Goal: Information Seeking & Learning: Check status

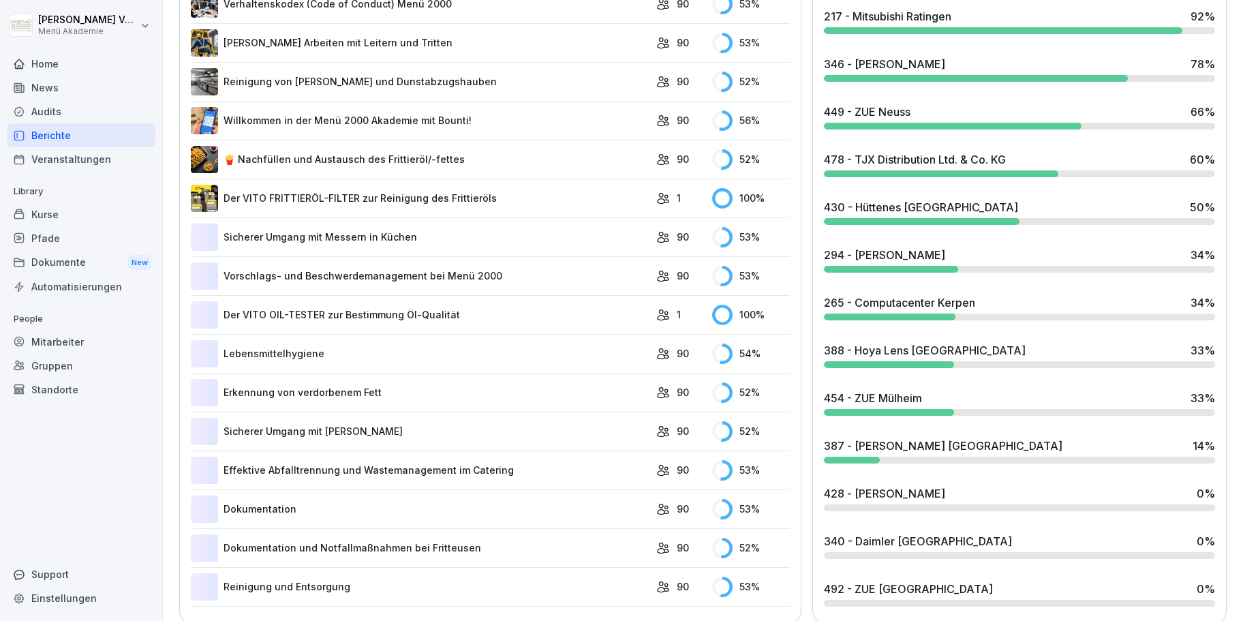
scroll to position [556, 0]
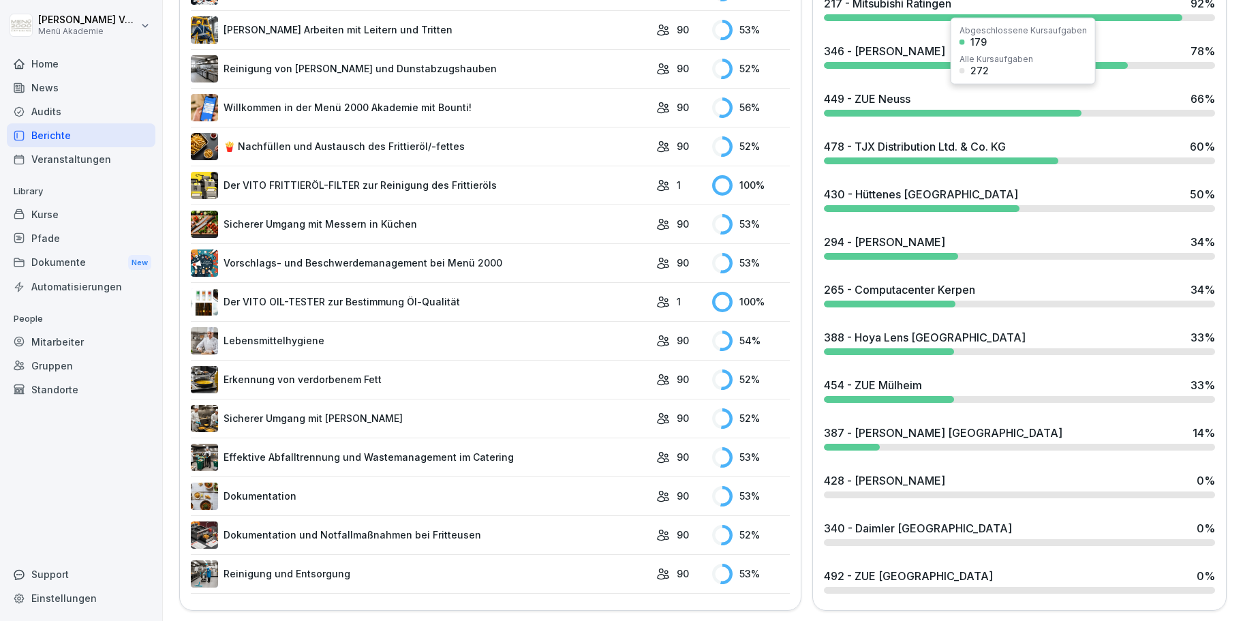
click at [889, 100] on div "449 - ZUE Neuss" at bounding box center [867, 99] width 87 height 16
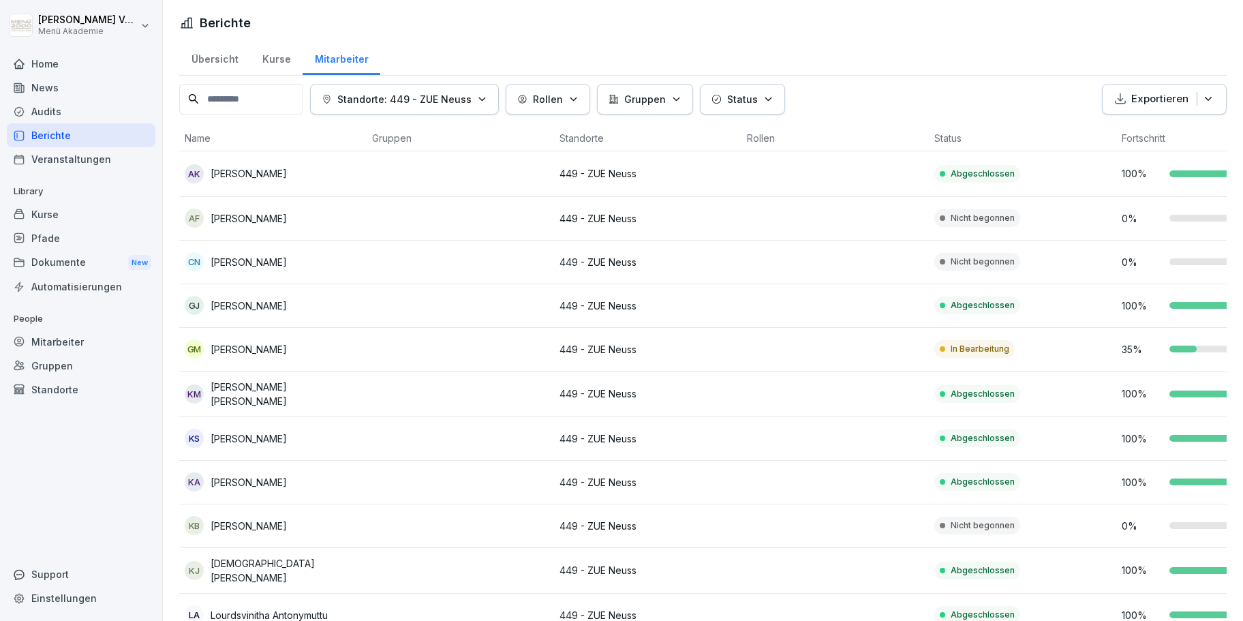
click at [252, 169] on p "[PERSON_NAME]" at bounding box center [249, 173] width 76 height 14
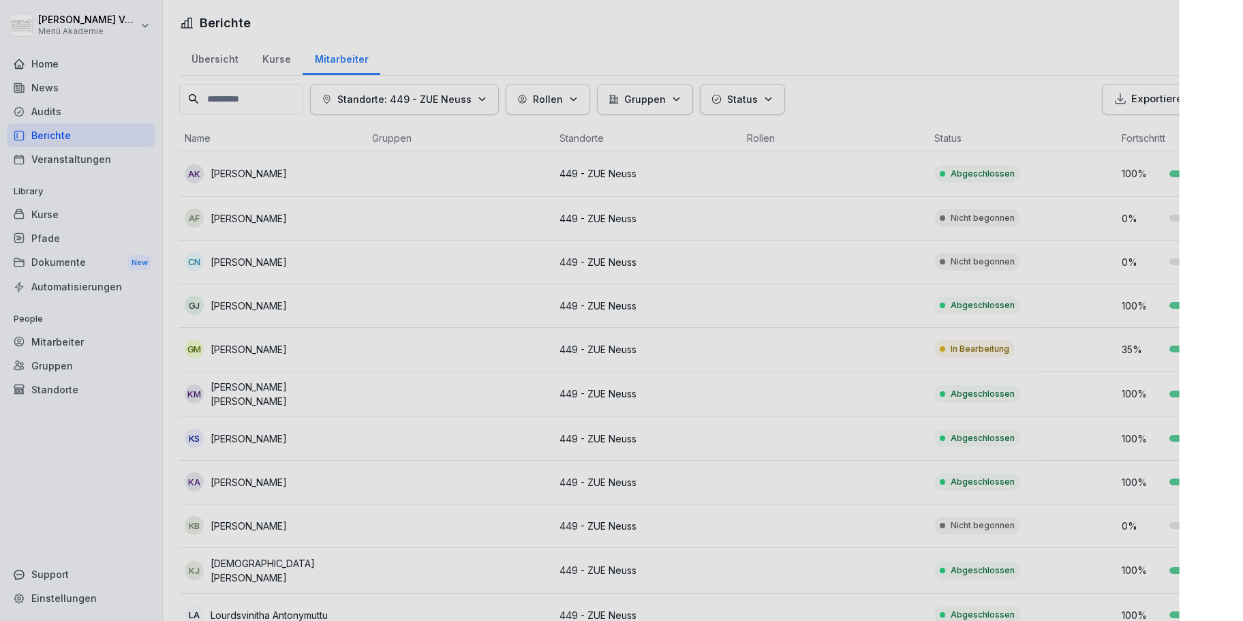
click at [252, 169] on div at bounding box center [621, 310] width 1243 height 621
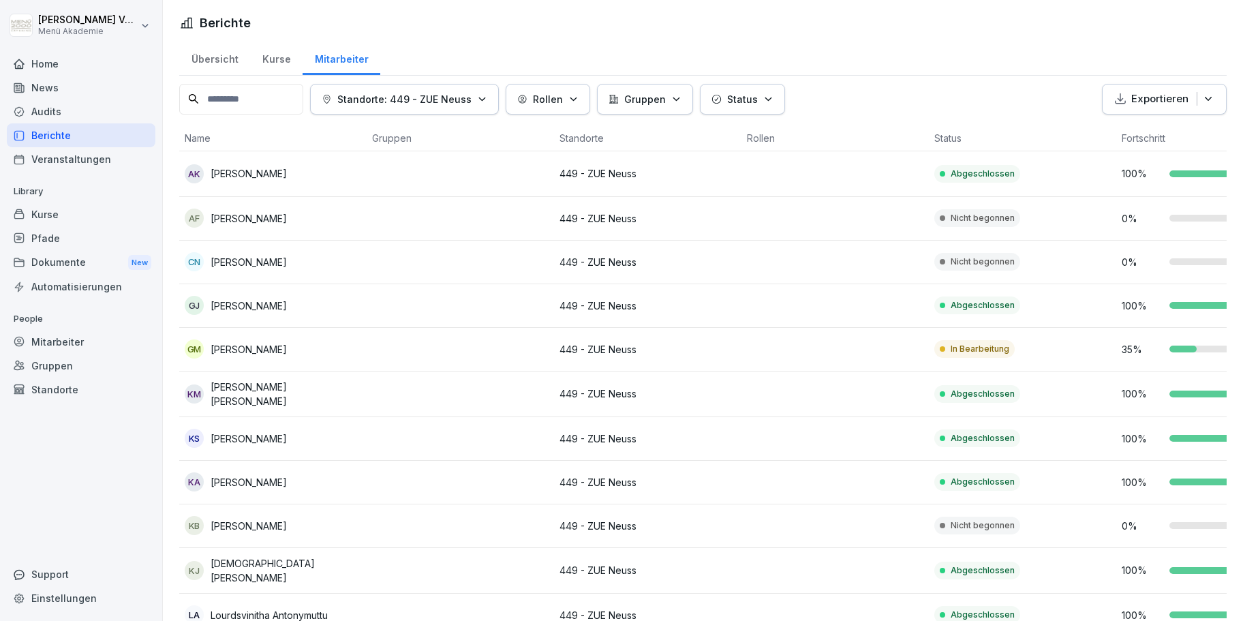
click at [194, 177] on div "AK" at bounding box center [194, 173] width 19 height 19
click at [194, 177] on div at bounding box center [621, 310] width 1243 height 621
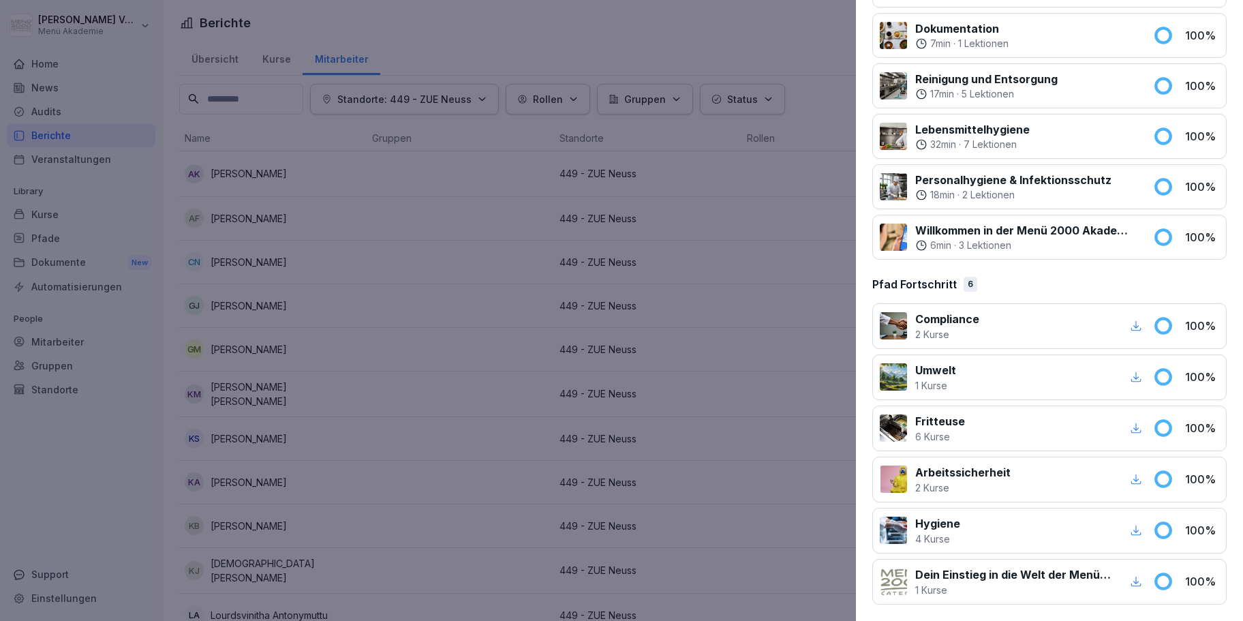
scroll to position [774, 0]
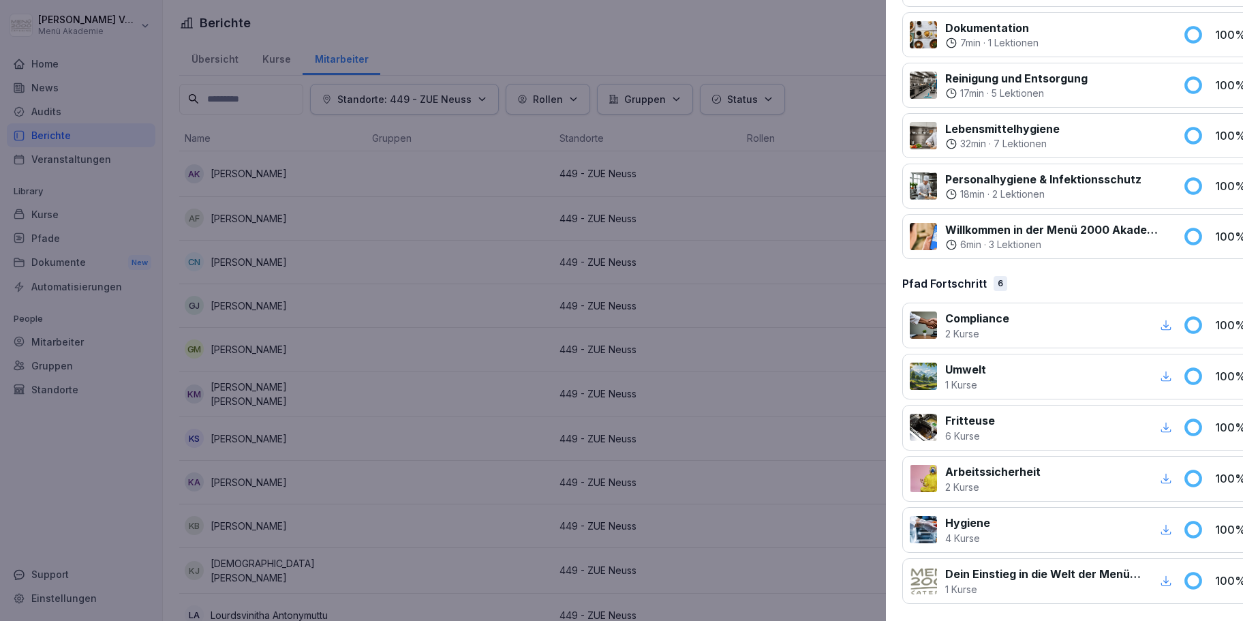
click at [609, 261] on div at bounding box center [621, 310] width 1243 height 621
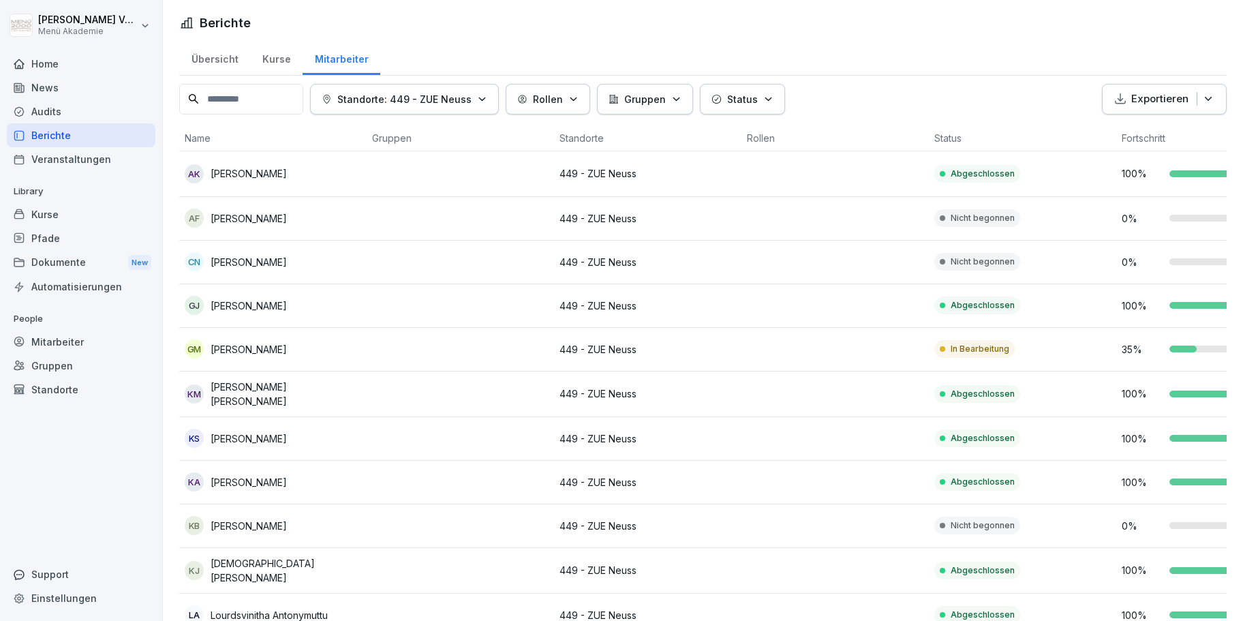
click at [61, 256] on div "Dokumente New" at bounding box center [81, 262] width 149 height 25
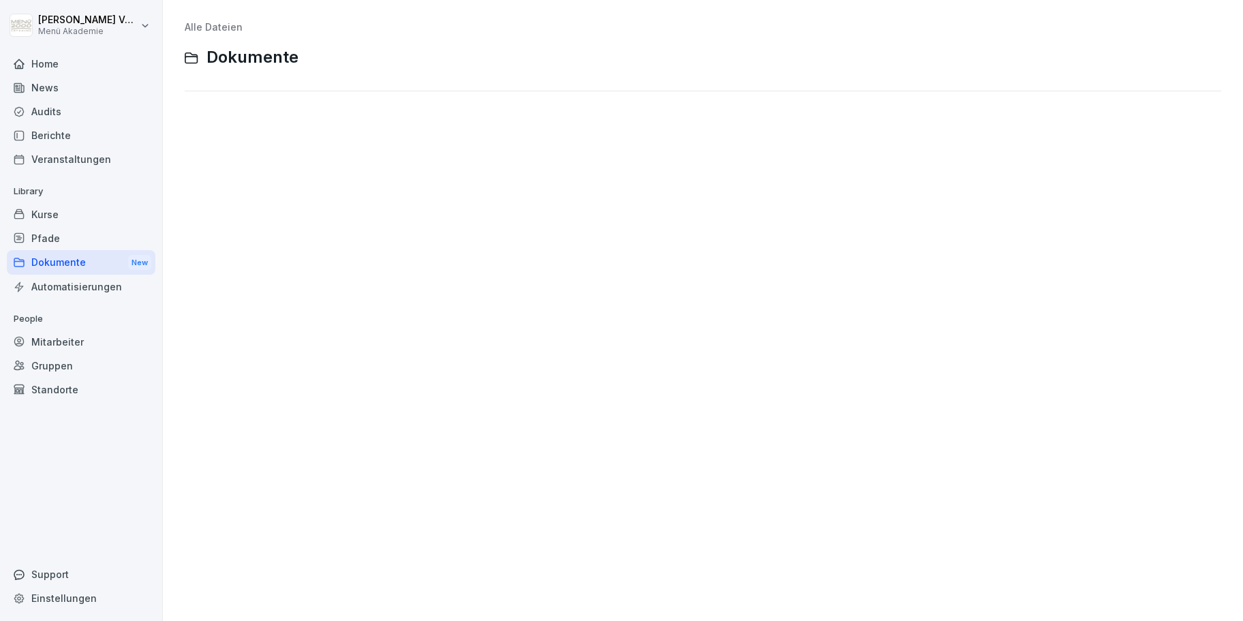
click at [40, 51] on div at bounding box center [81, 48] width 149 height 8
click at [40, 61] on div "Home" at bounding box center [81, 64] width 149 height 24
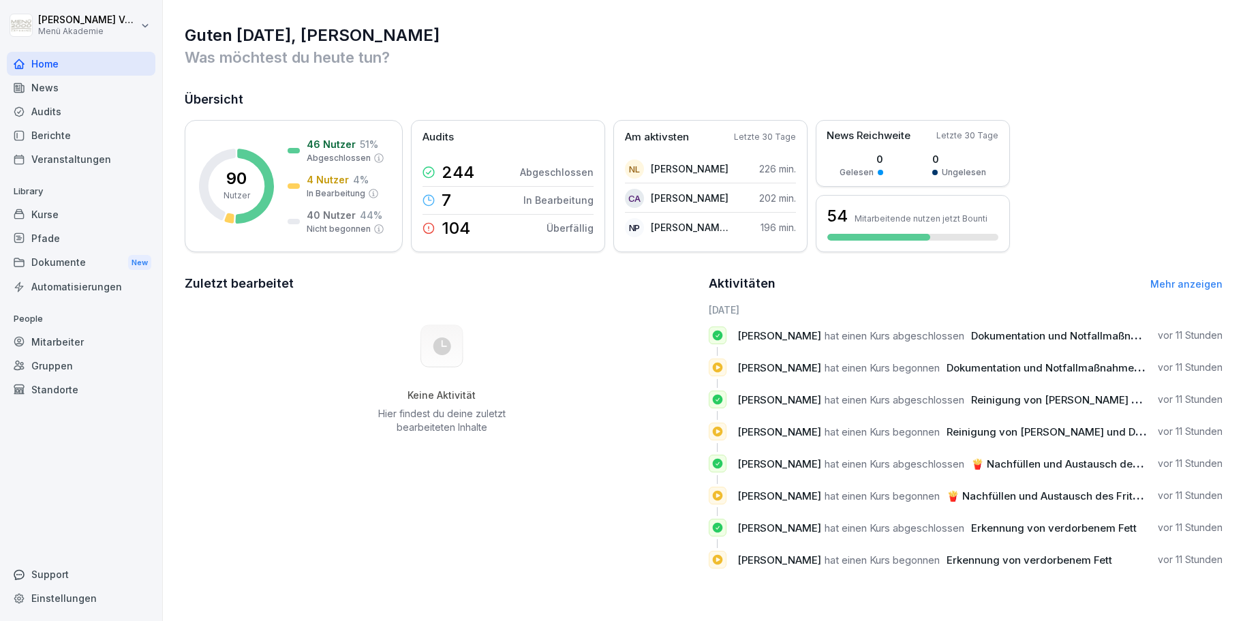
click at [149, 26] on html "[PERSON_NAME] Menü Akademie Home News Audits Berichte Veranstaltungen Library K…" at bounding box center [621, 310] width 1243 height 621
click at [415, 453] on html "[PERSON_NAME] Menü Akademie Home News Audits Berichte Veranstaltungen Library K…" at bounding box center [621, 310] width 1243 height 621
click at [524, 181] on div "244 Abgeschlossen" at bounding box center [508, 172] width 171 height 27
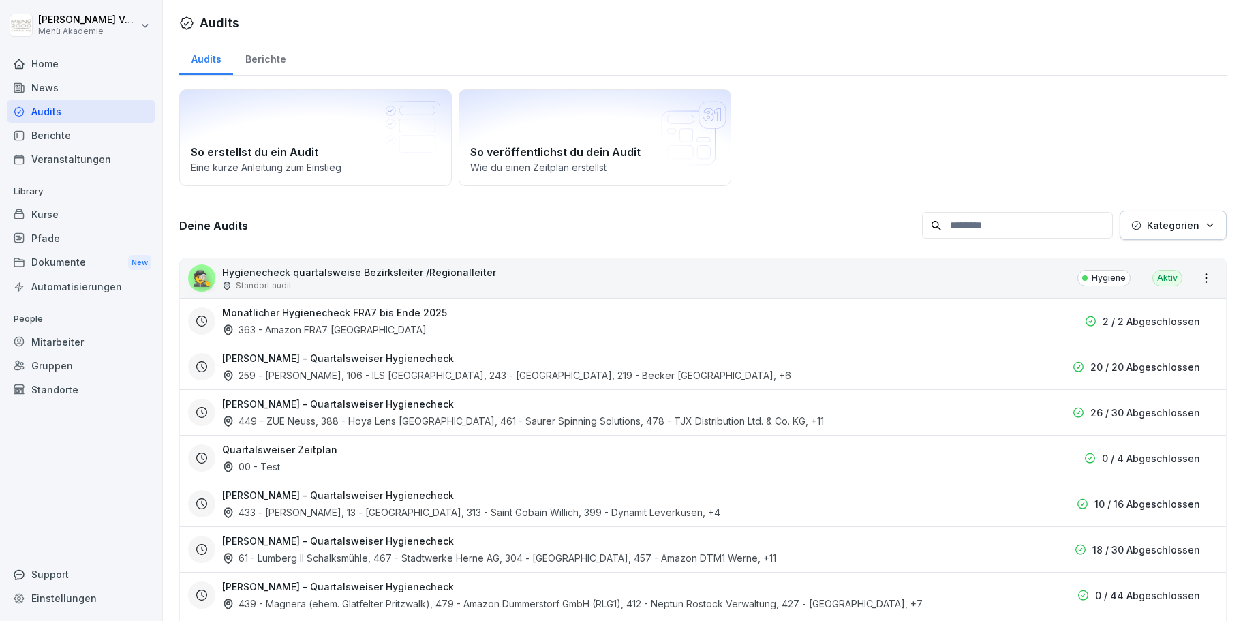
click at [51, 134] on div "Berichte" at bounding box center [81, 135] width 149 height 24
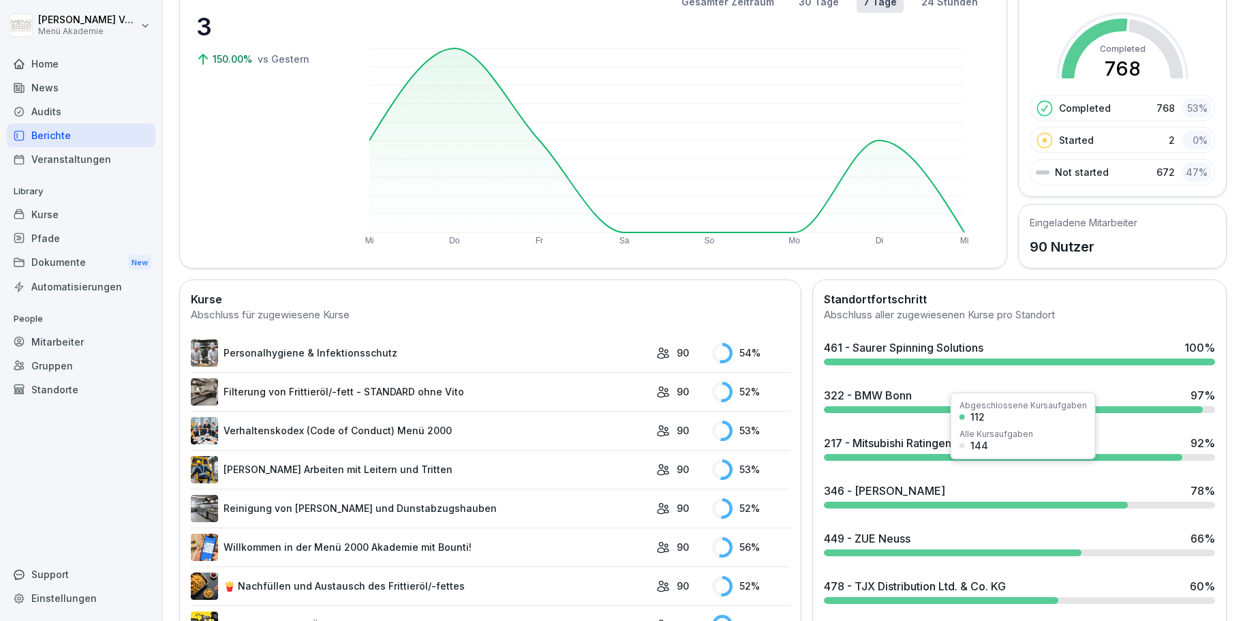
scroll to position [155, 0]
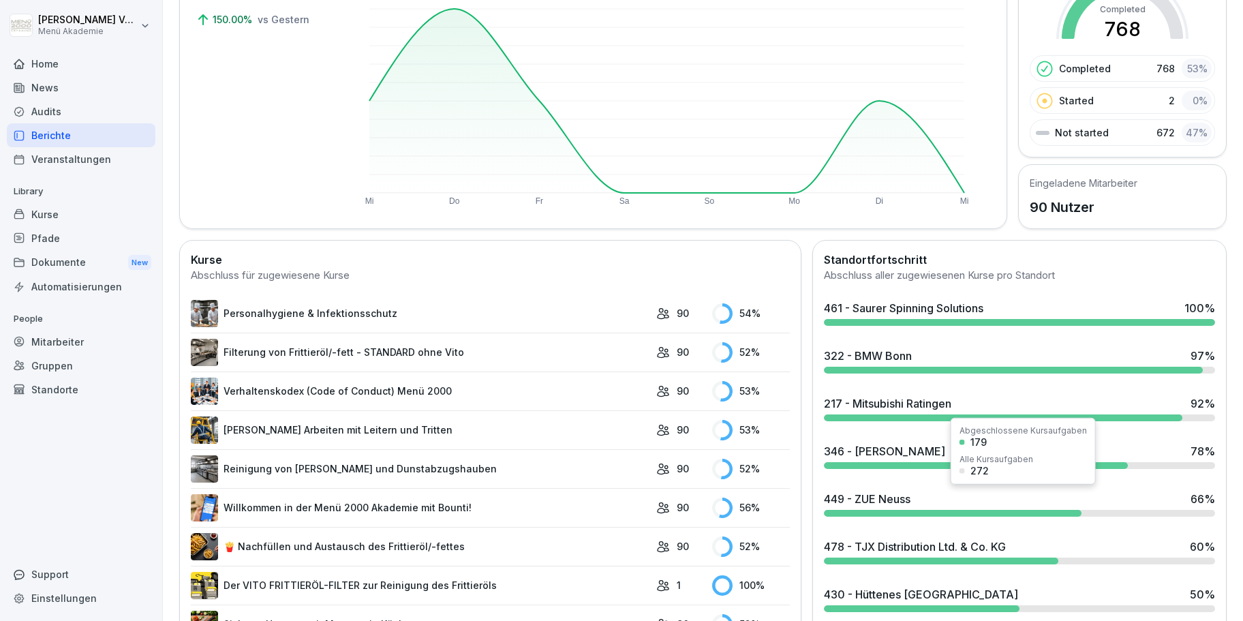
click at [898, 500] on div "449 - ZUE Neuss" at bounding box center [867, 499] width 87 height 16
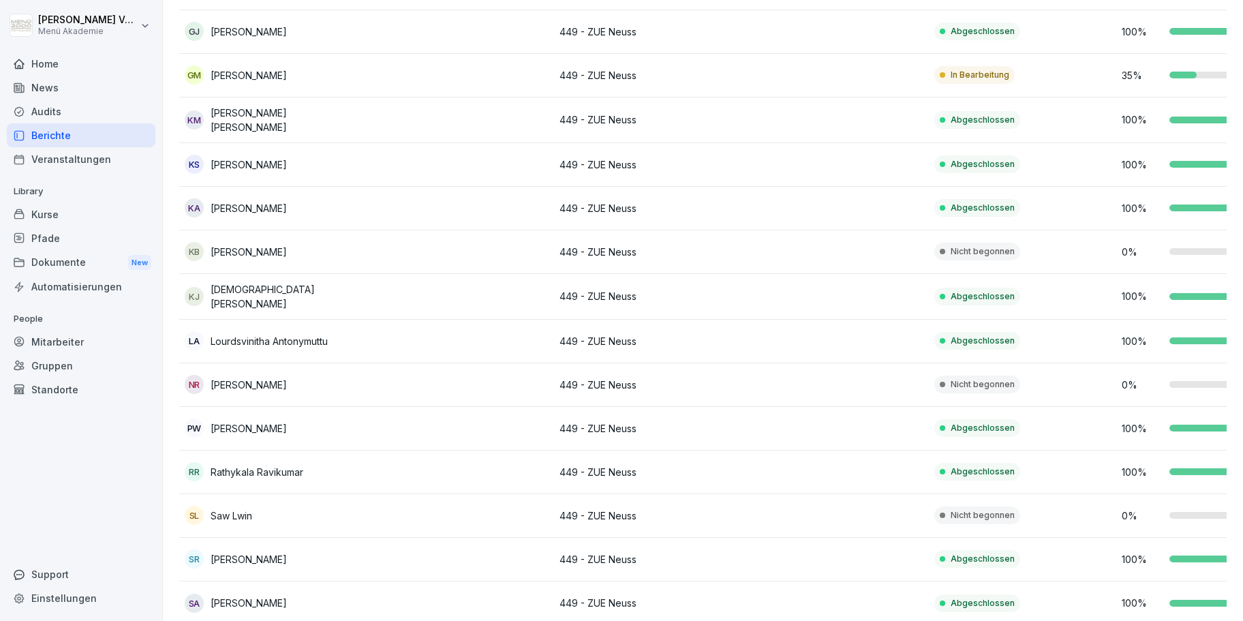
scroll to position [284, 0]
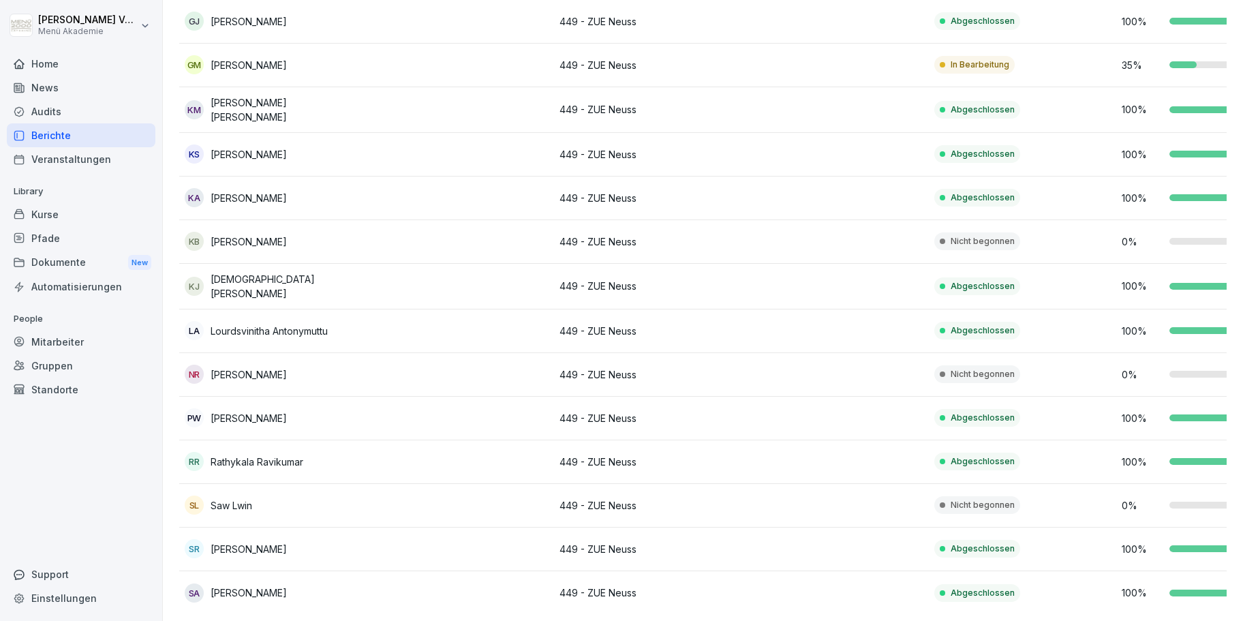
click at [204, 412] on div "PW [PERSON_NAME]" at bounding box center [273, 417] width 177 height 19
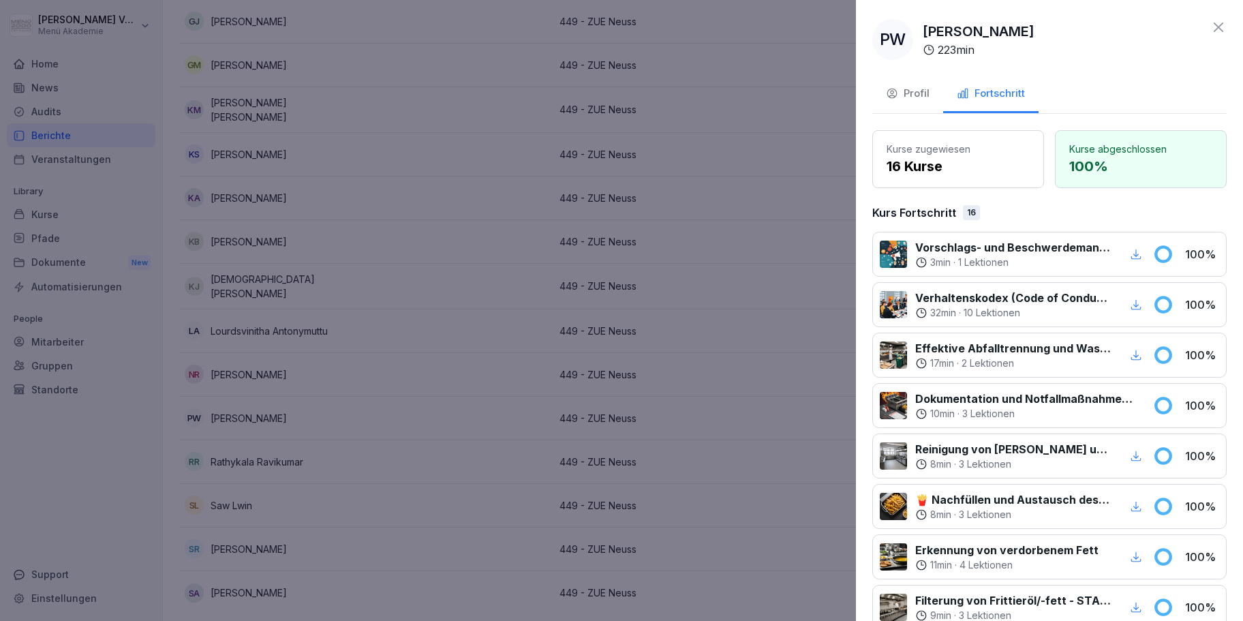
click at [1107, 254] on p "Vorschlags- und Beschwerdemanagement bei Menü 2000" at bounding box center [1014, 247] width 196 height 16
click at [1134, 257] on icon "button" at bounding box center [1136, 254] width 12 height 12
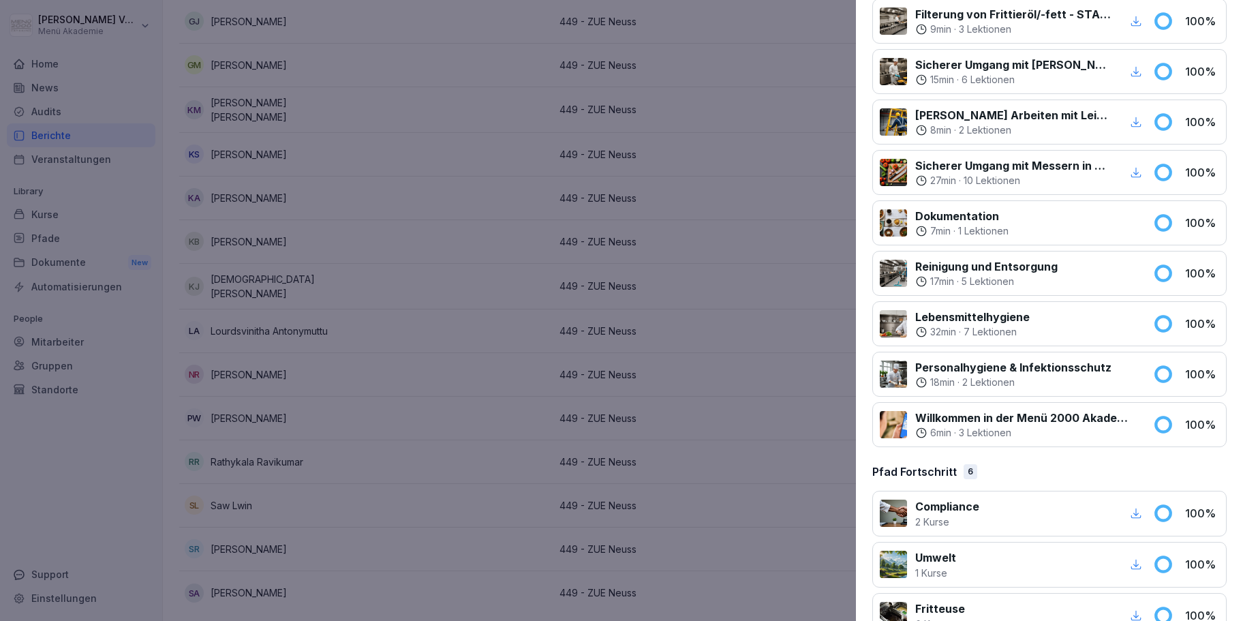
scroll to position [622, 0]
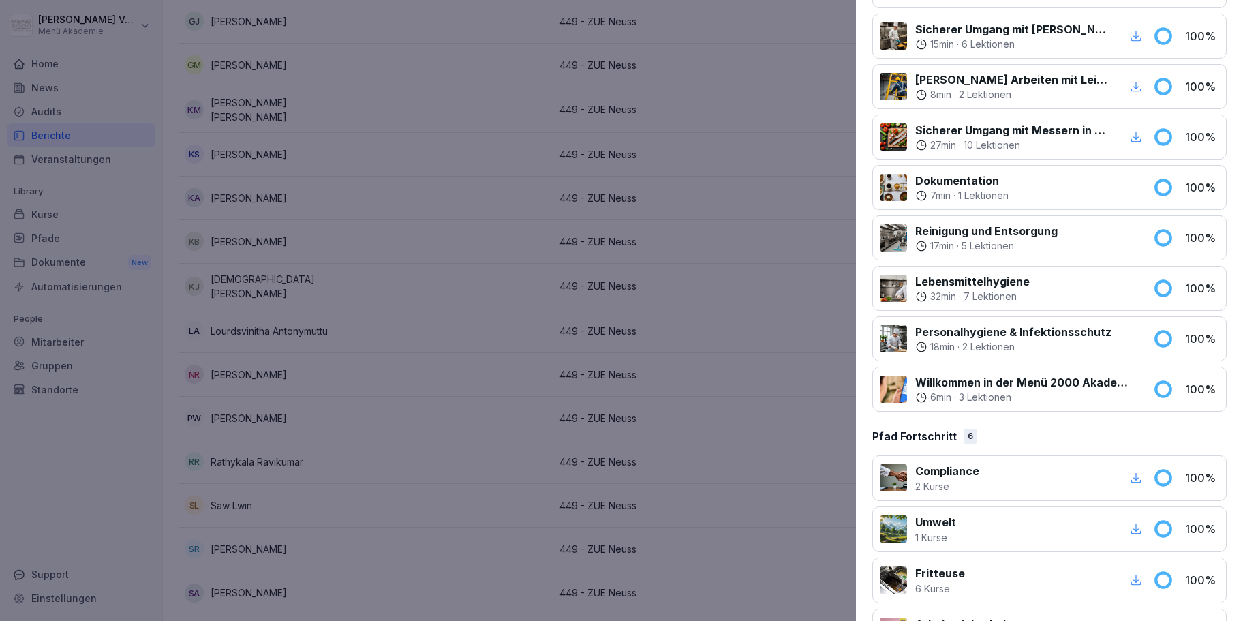
click at [903, 284] on div at bounding box center [893, 288] width 27 height 27
click at [997, 286] on p "Lebensmittelhygiene" at bounding box center [973, 281] width 115 height 16
click at [882, 280] on div at bounding box center [893, 288] width 27 height 27
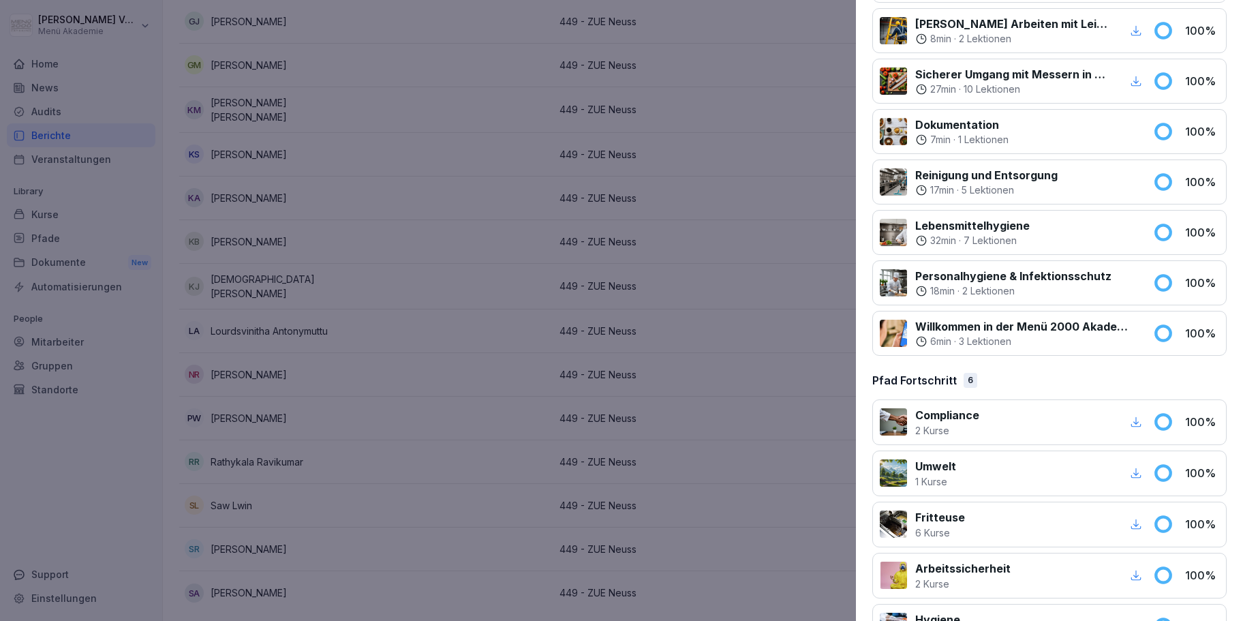
scroll to position [774, 0]
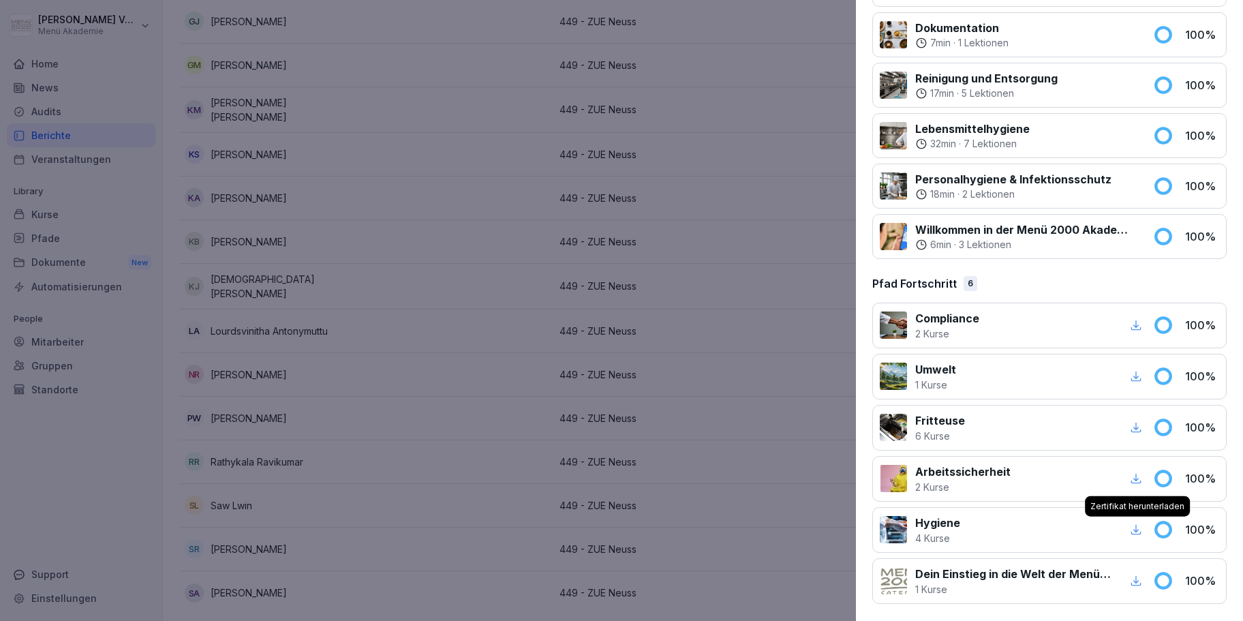
click at [1134, 533] on icon "button" at bounding box center [1136, 530] width 12 height 12
click at [968, 485] on p "2 Kurse" at bounding box center [963, 487] width 95 height 14
click at [1134, 474] on icon "button" at bounding box center [1136, 478] width 12 height 12
click at [1134, 322] on icon "button" at bounding box center [1136, 325] width 12 height 12
click at [1139, 579] on icon "button" at bounding box center [1136, 581] width 12 height 12
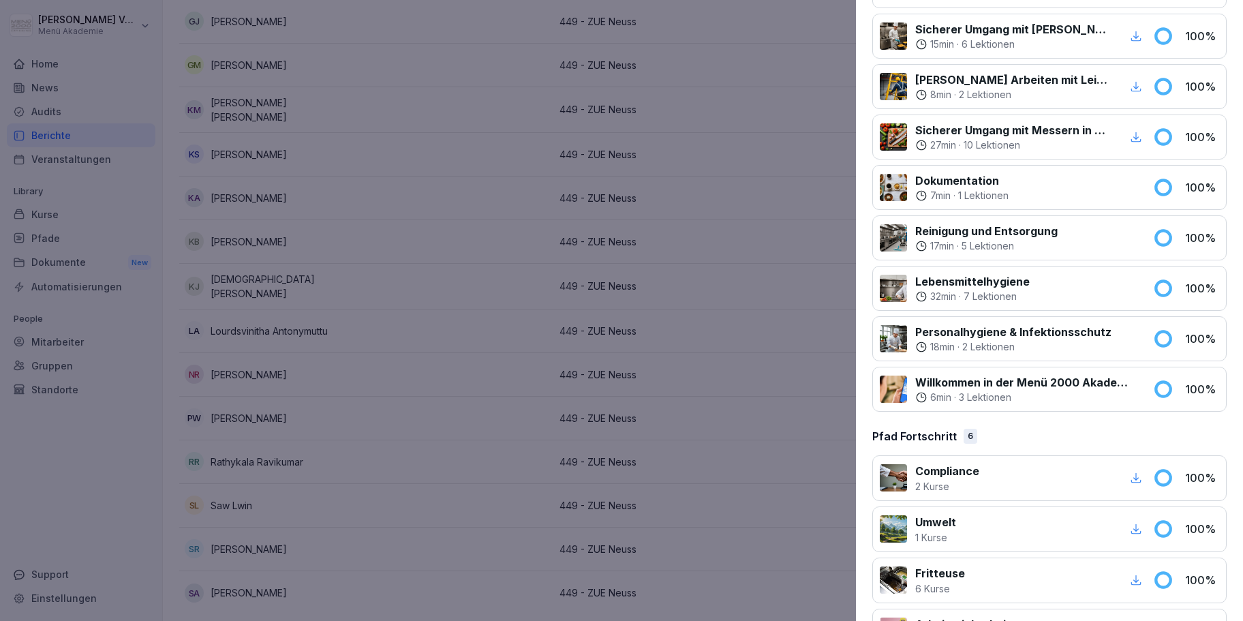
scroll to position [619, 0]
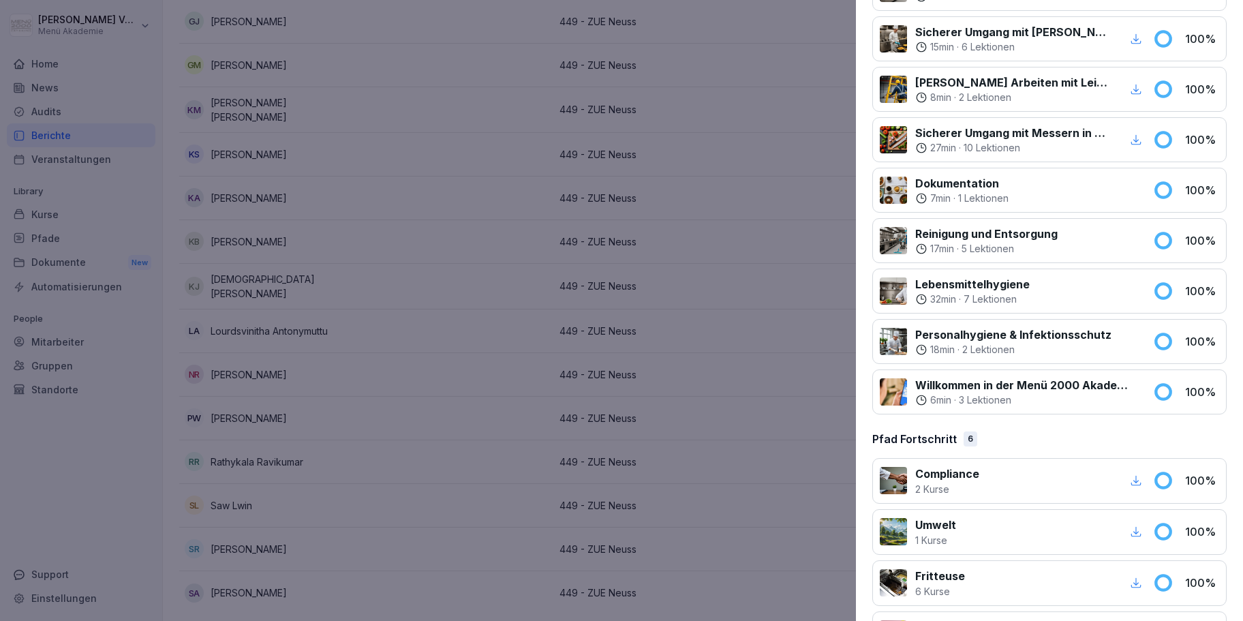
click at [976, 337] on p "Personalhygiene & Infektionsschutz" at bounding box center [1014, 335] width 196 height 16
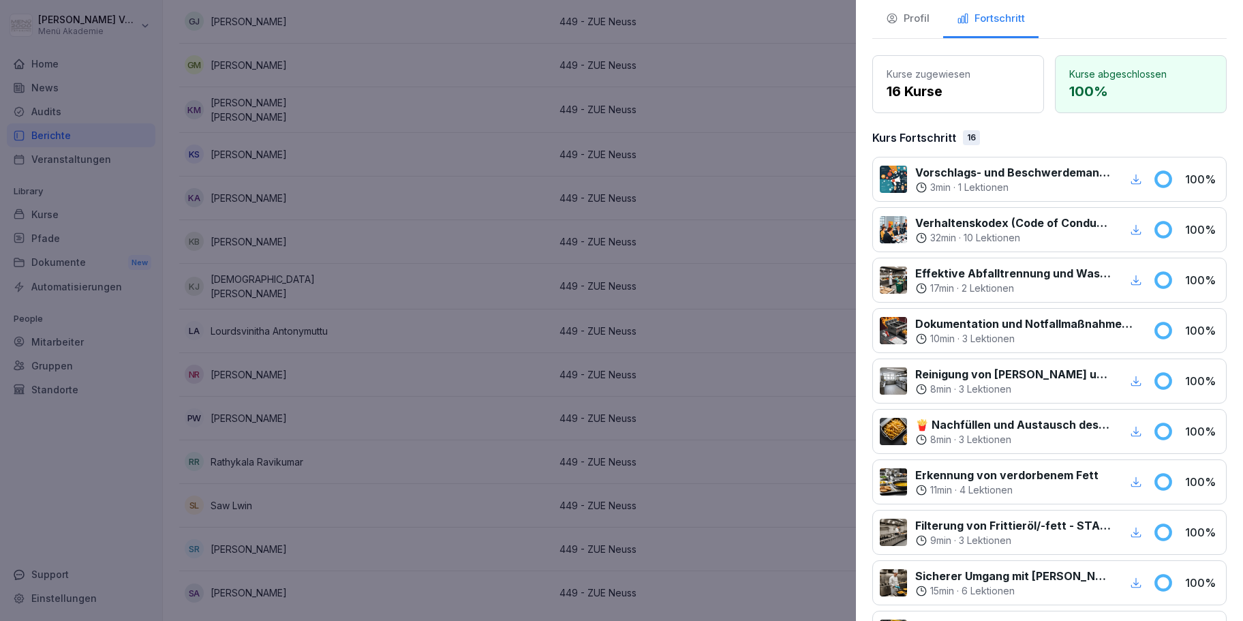
scroll to position [0, 0]
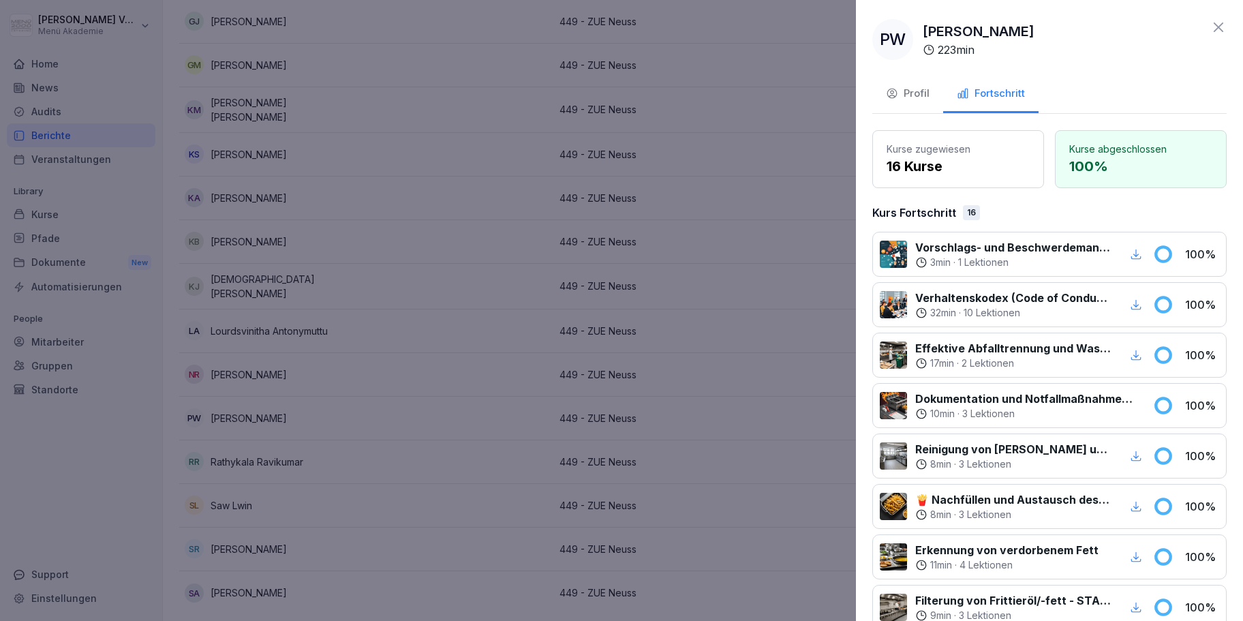
click at [913, 93] on div "Profil" at bounding box center [908, 94] width 44 height 16
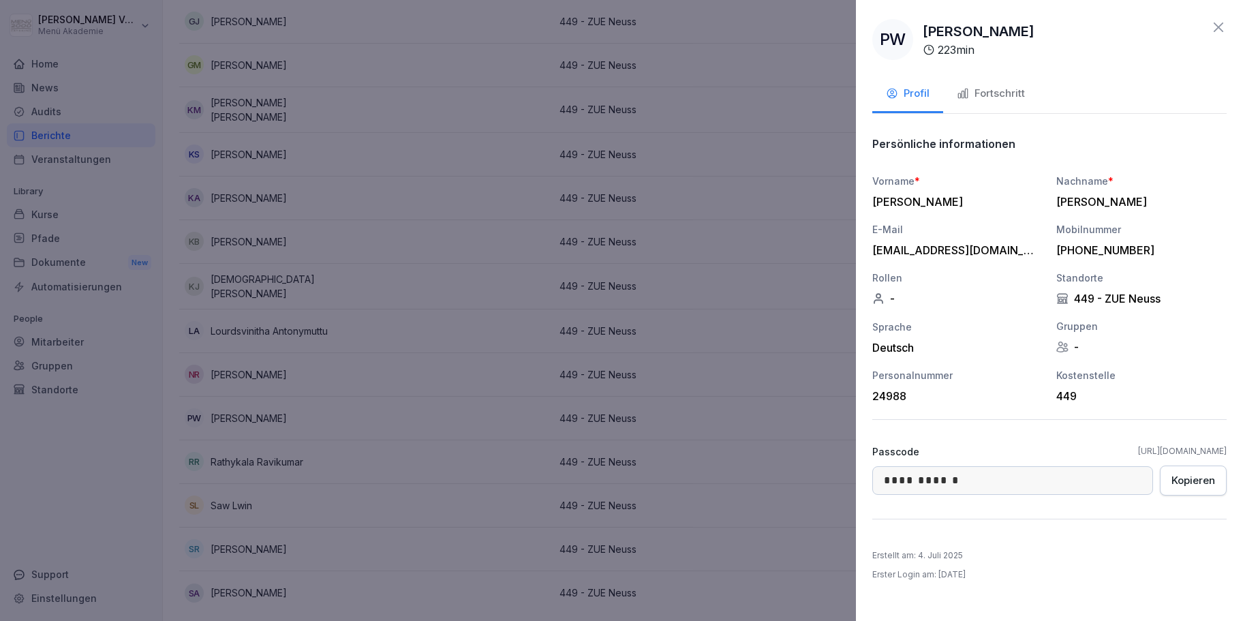
click at [796, 177] on div at bounding box center [621, 310] width 1243 height 621
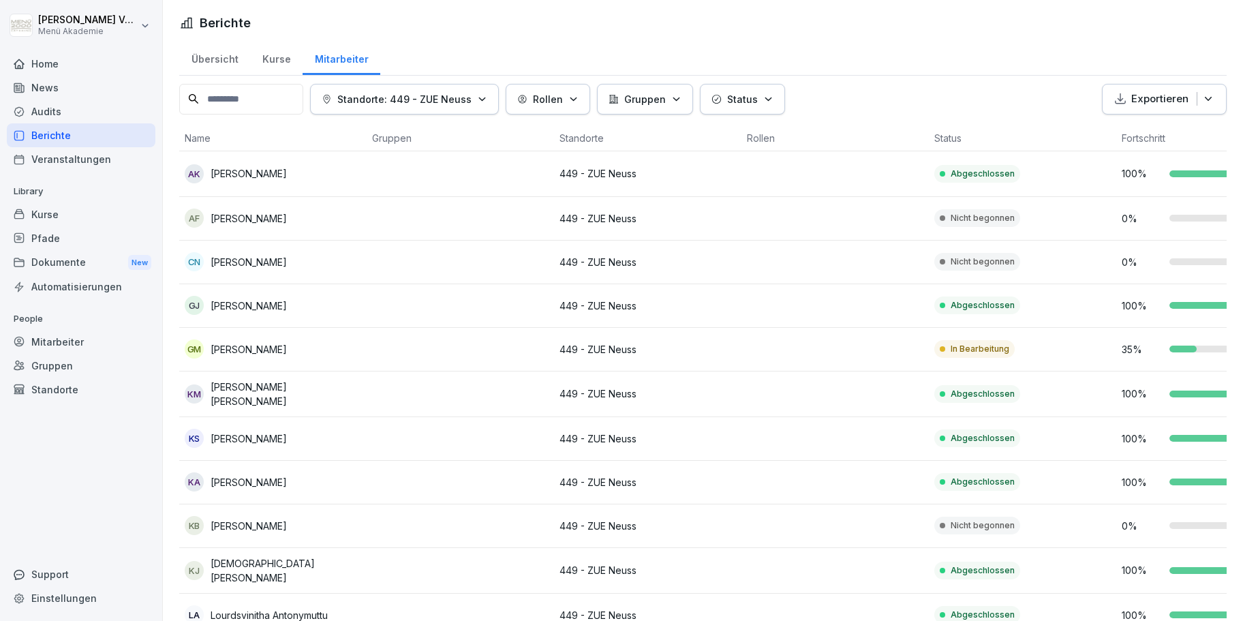
scroll to position [284, 0]
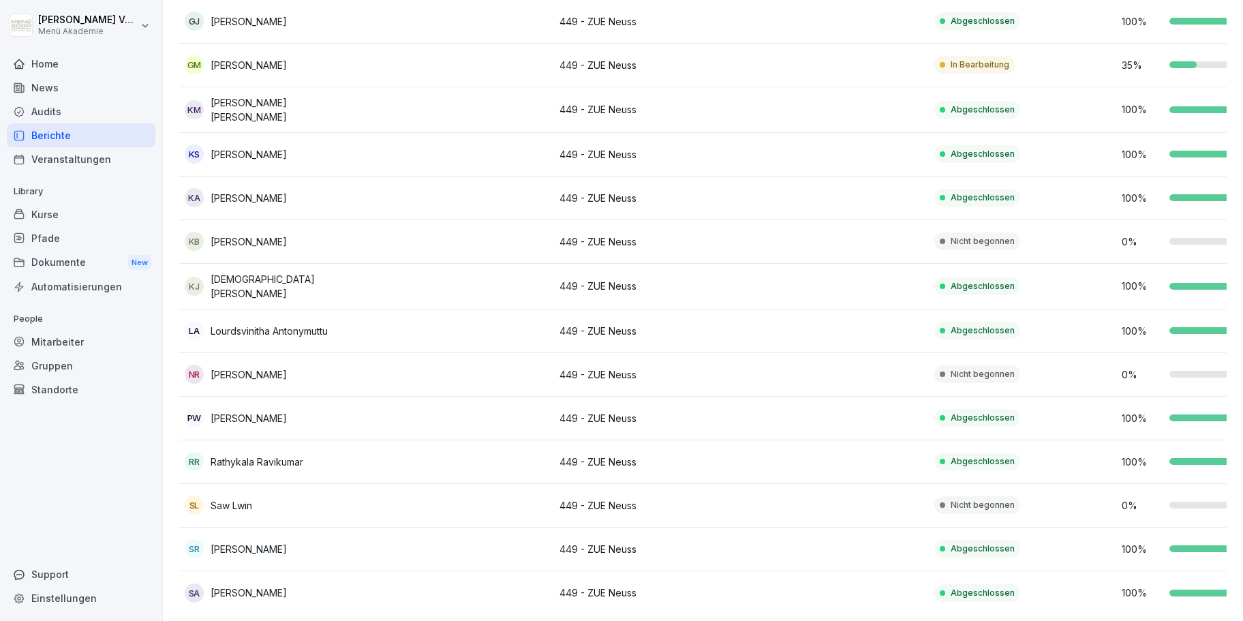
click at [55, 108] on div "Audits" at bounding box center [81, 112] width 149 height 24
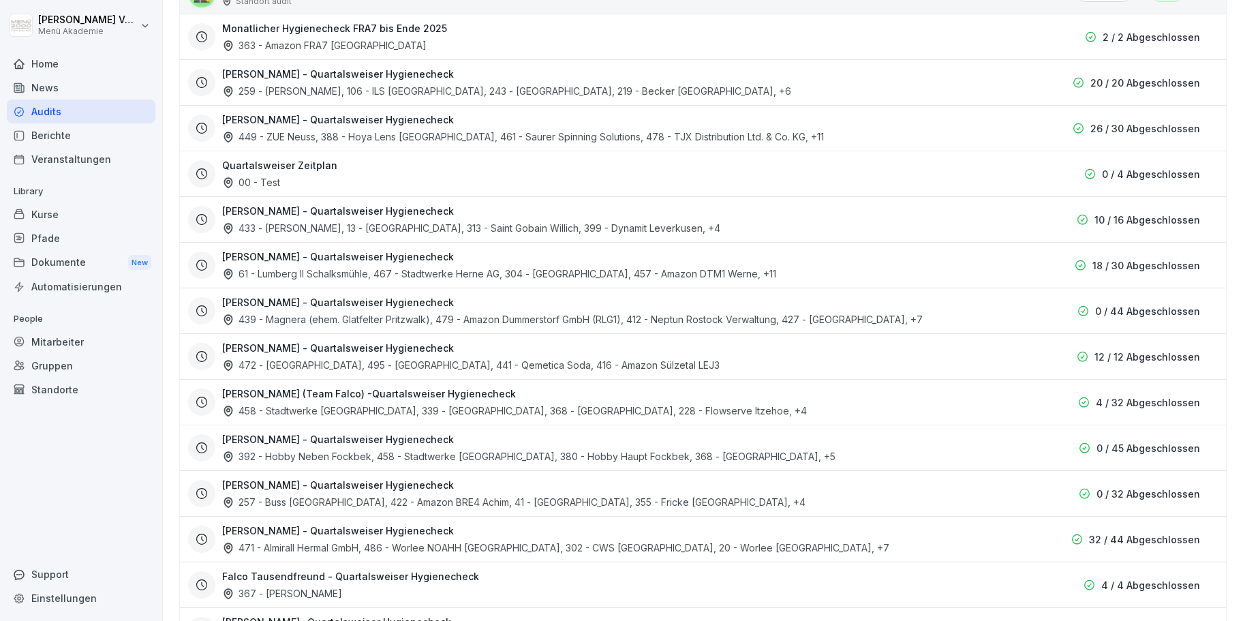
scroll to position [13, 0]
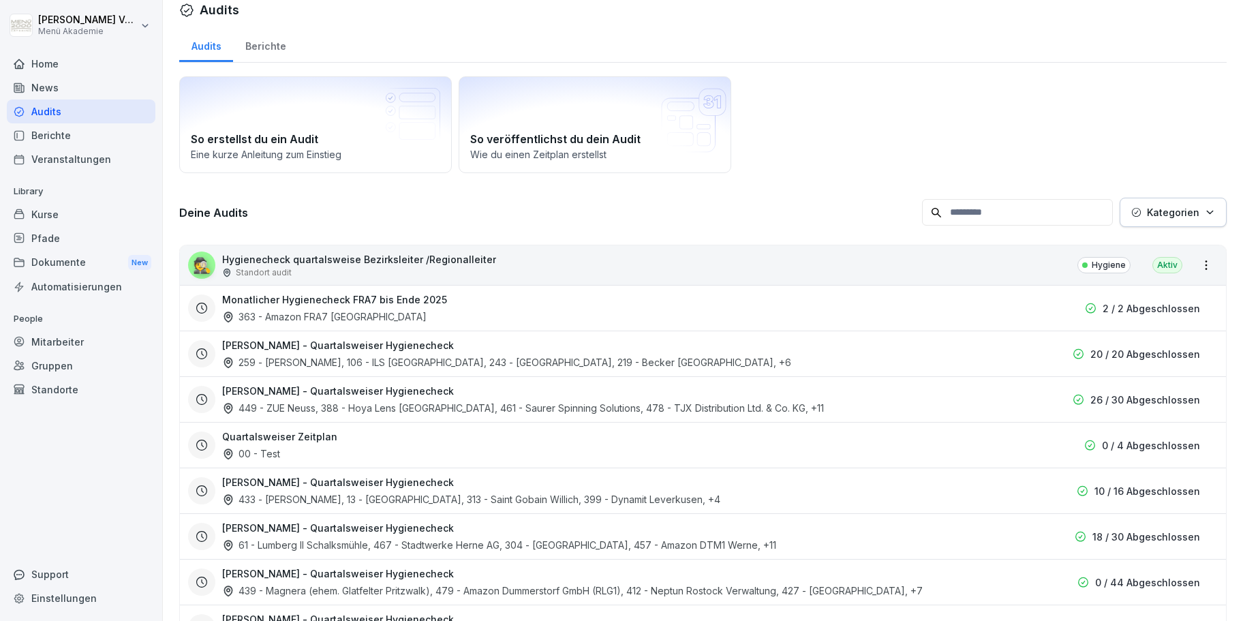
click at [56, 78] on div "News" at bounding box center [81, 88] width 149 height 24
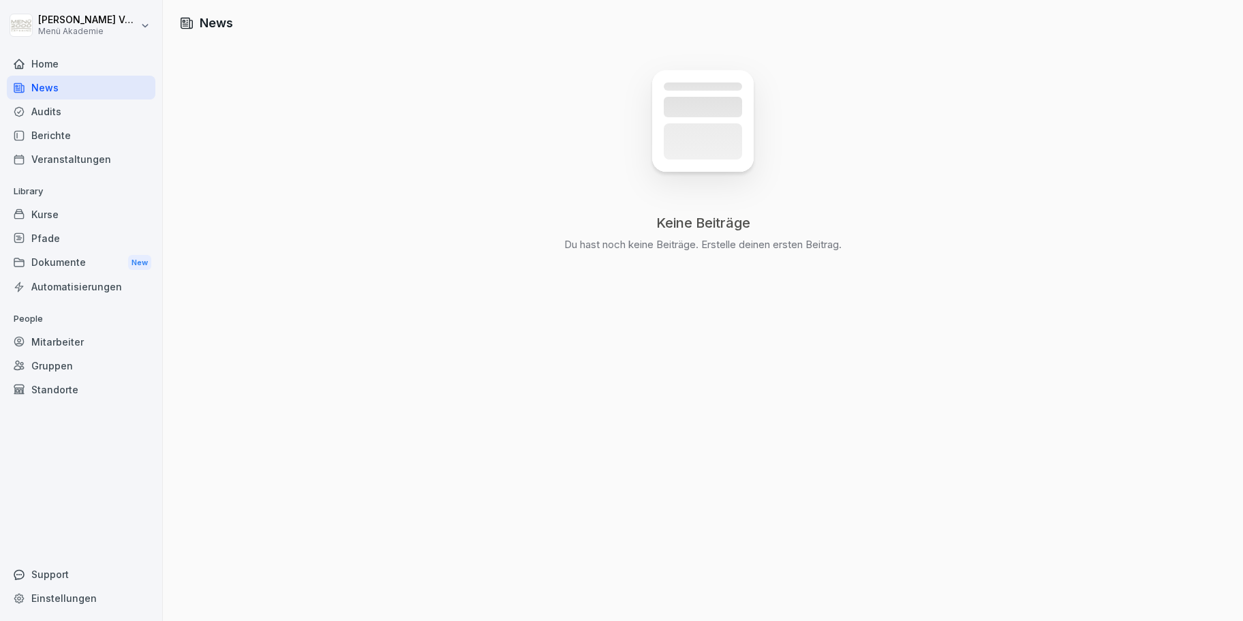
click at [57, 62] on div "Home" at bounding box center [81, 64] width 149 height 24
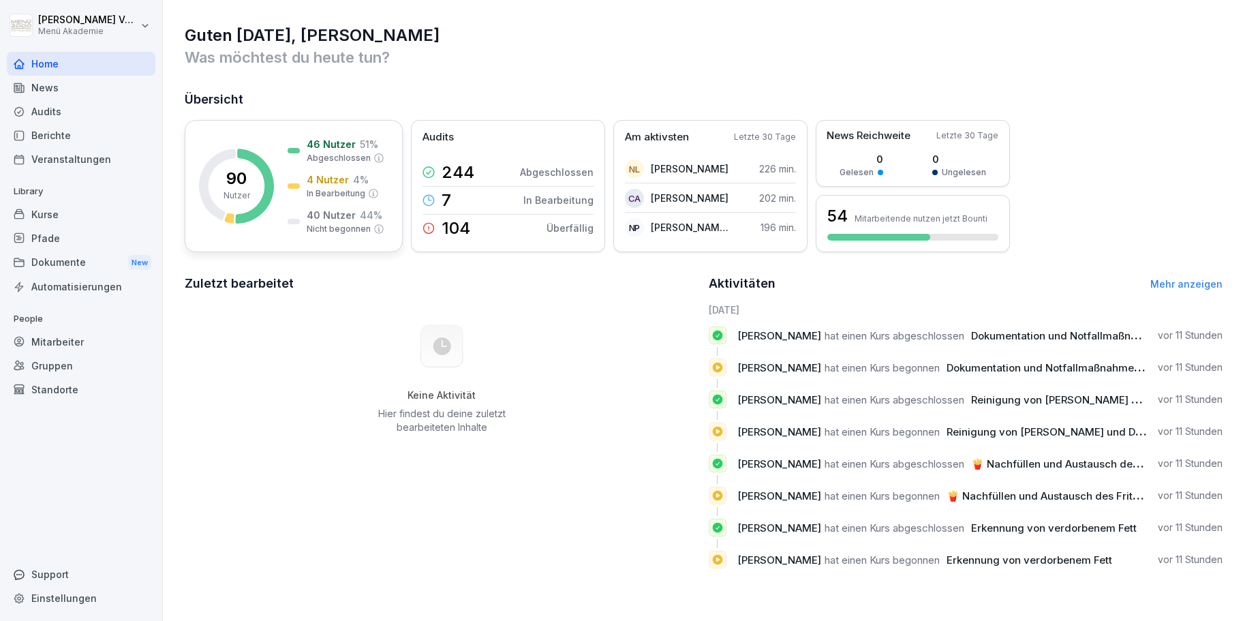
click at [270, 179] on icon at bounding box center [255, 186] width 38 height 75
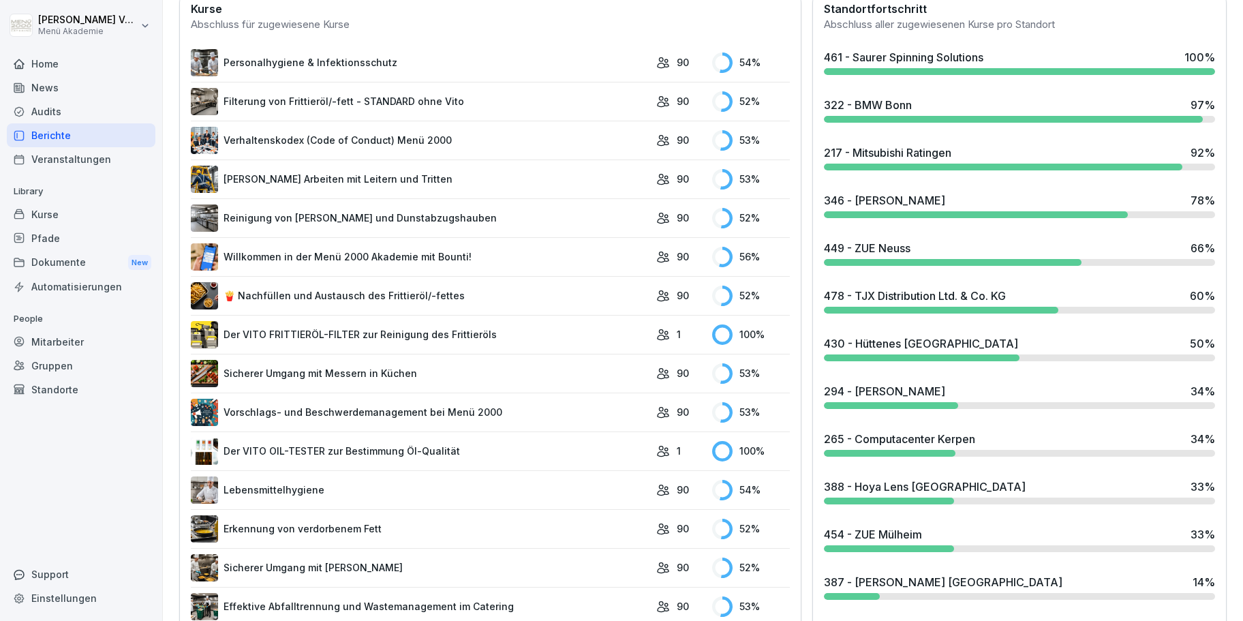
scroll to position [400, 0]
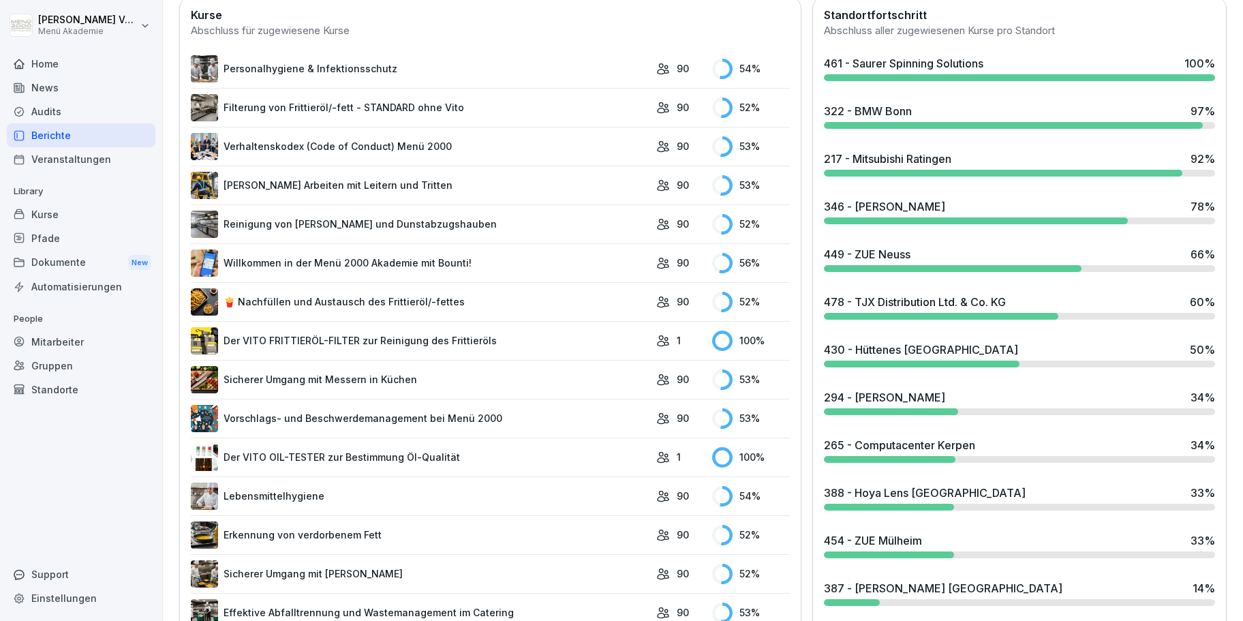
click at [886, 551] on div "454 - ZUE Mülheim 33 %" at bounding box center [1020, 545] width 402 height 37
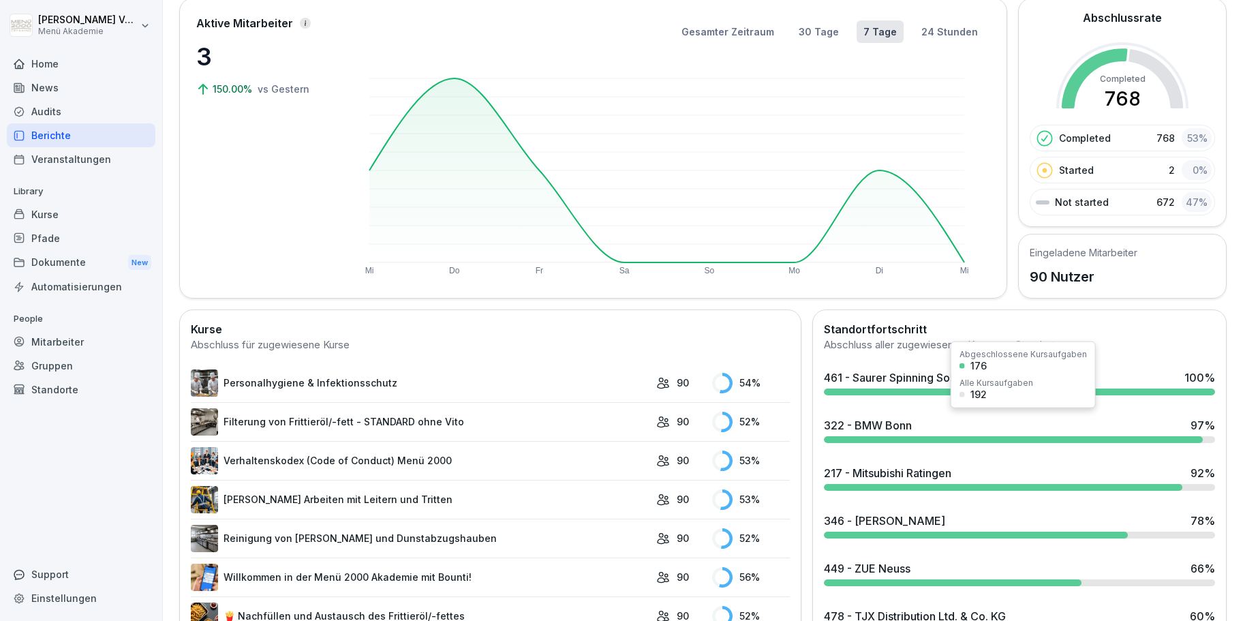
scroll to position [155, 0]
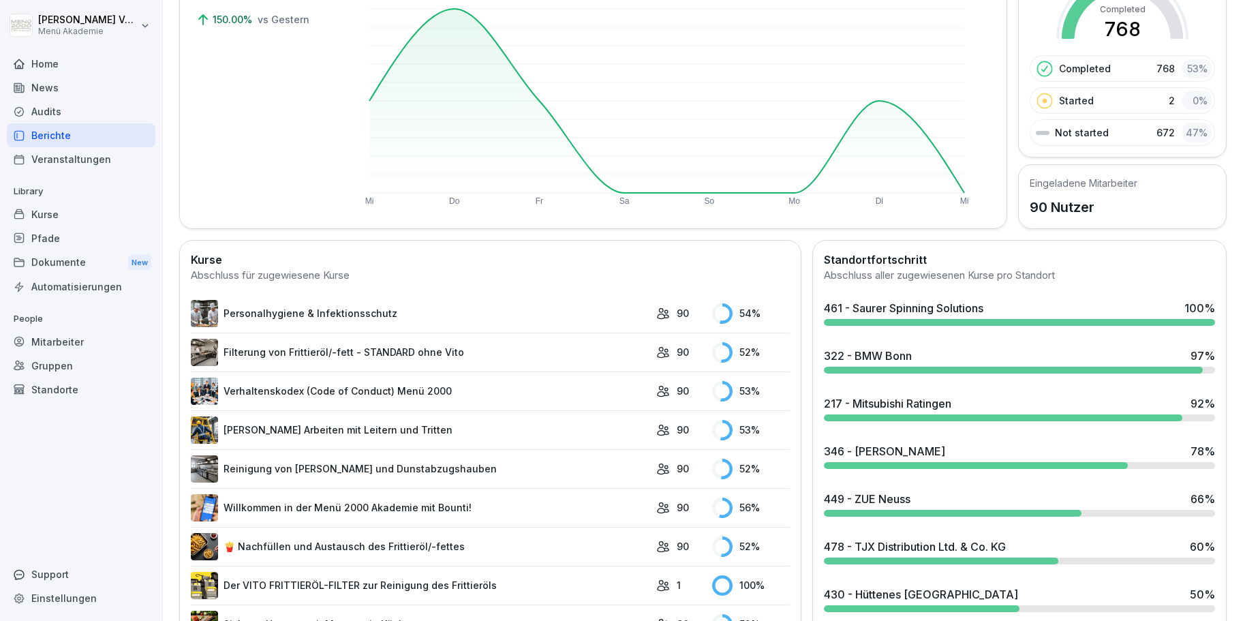
click at [993, 410] on div "217 - Mitsubishi Ratingen 92 %" at bounding box center [1019, 403] width 391 height 16
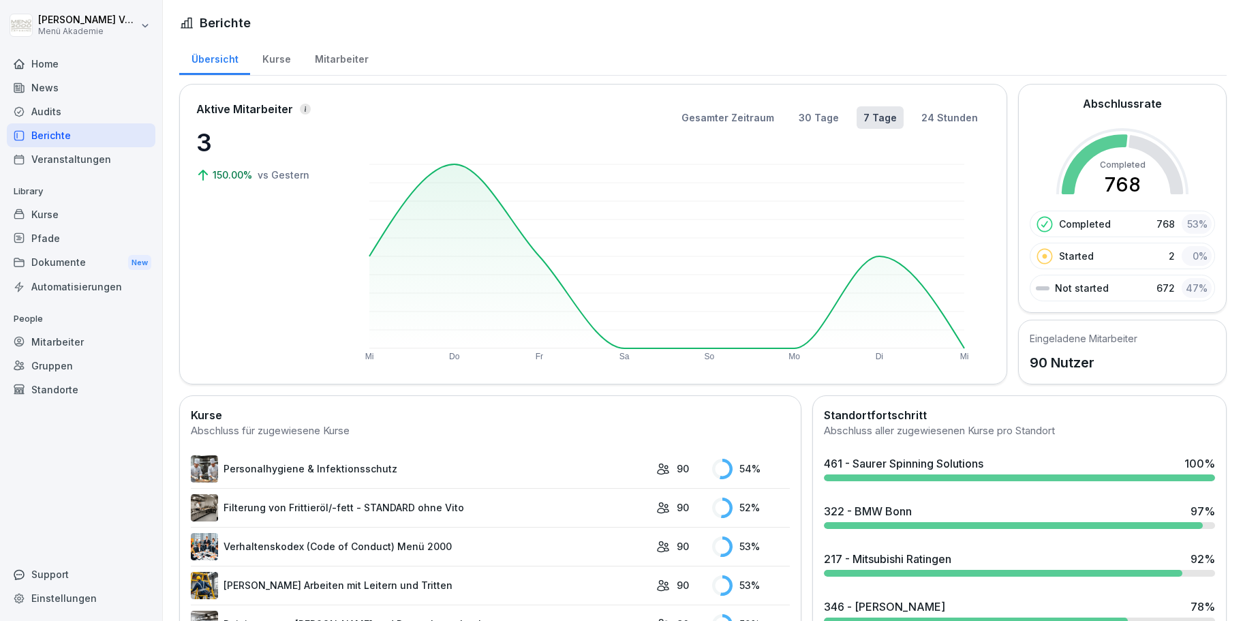
scroll to position [233, 0]
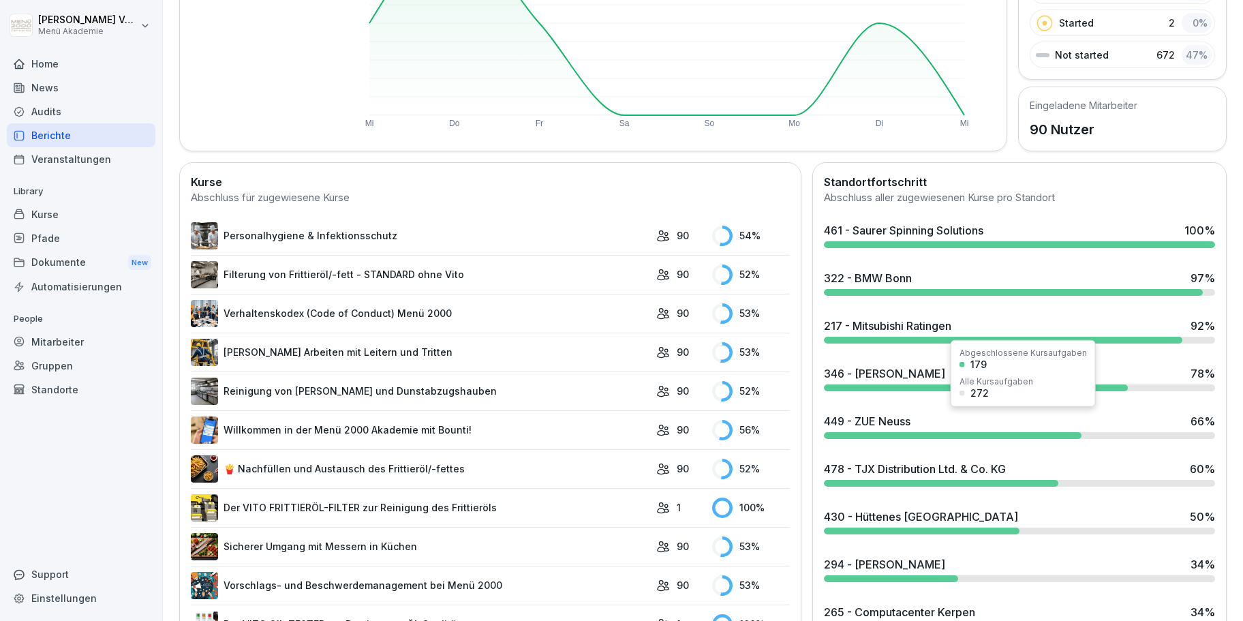
click at [901, 424] on div "449 - ZUE Neuss" at bounding box center [867, 421] width 87 height 16
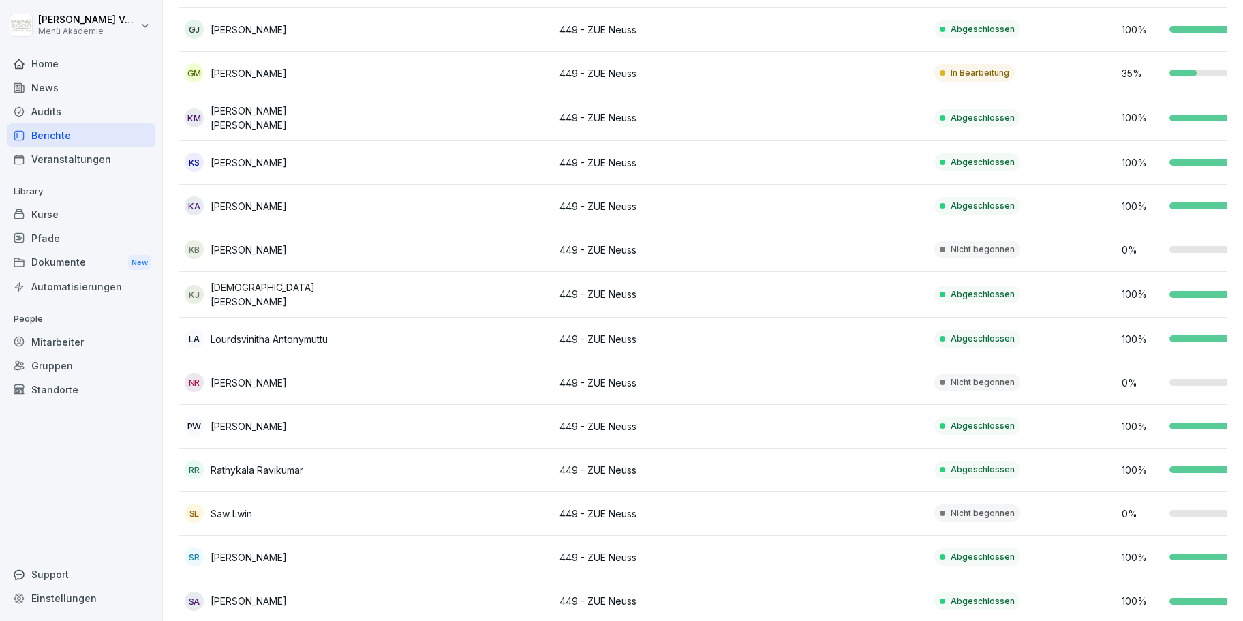
scroll to position [284, 0]
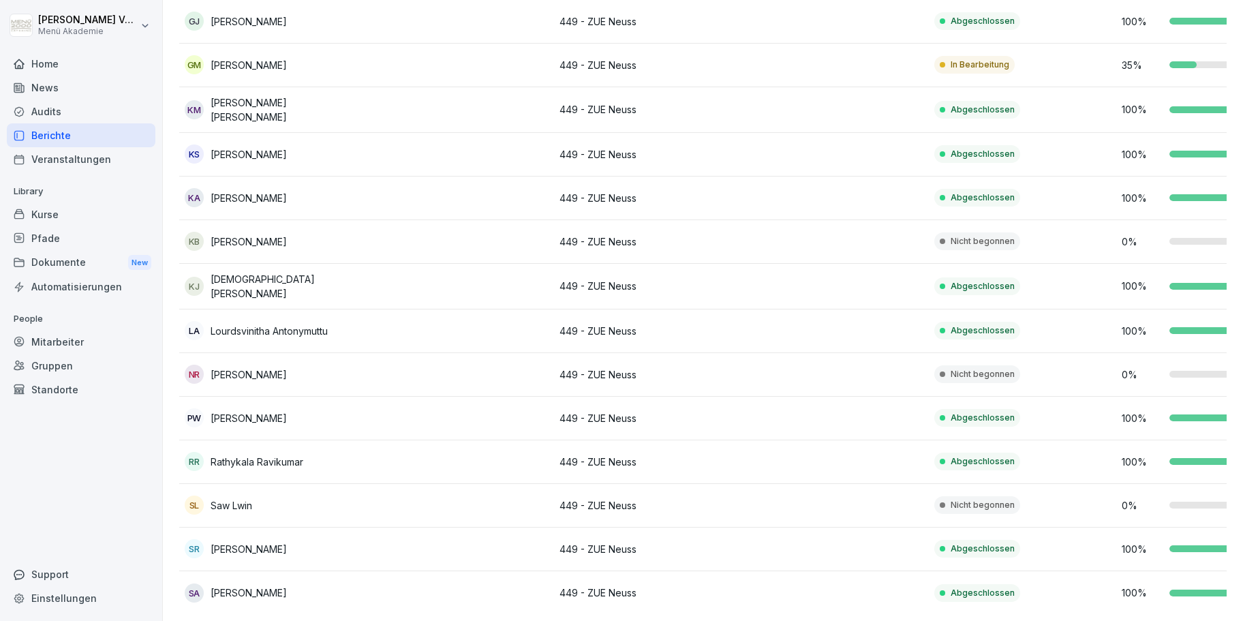
click at [243, 418] on p "[PERSON_NAME]" at bounding box center [249, 418] width 76 height 14
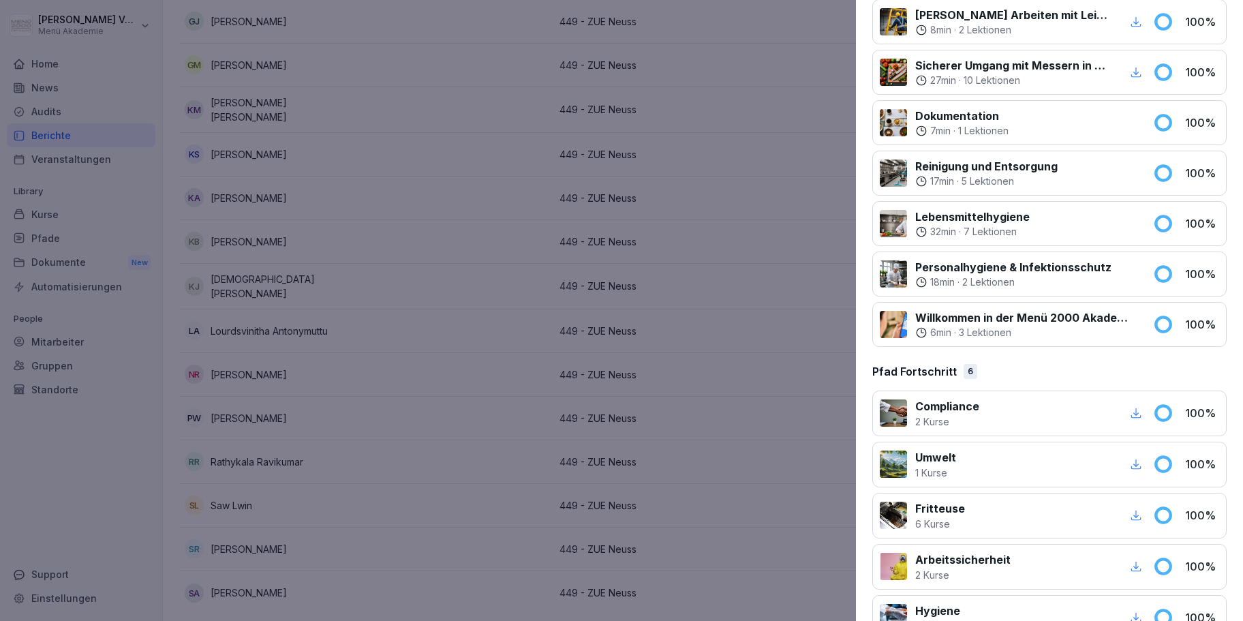
scroll to position [774, 0]
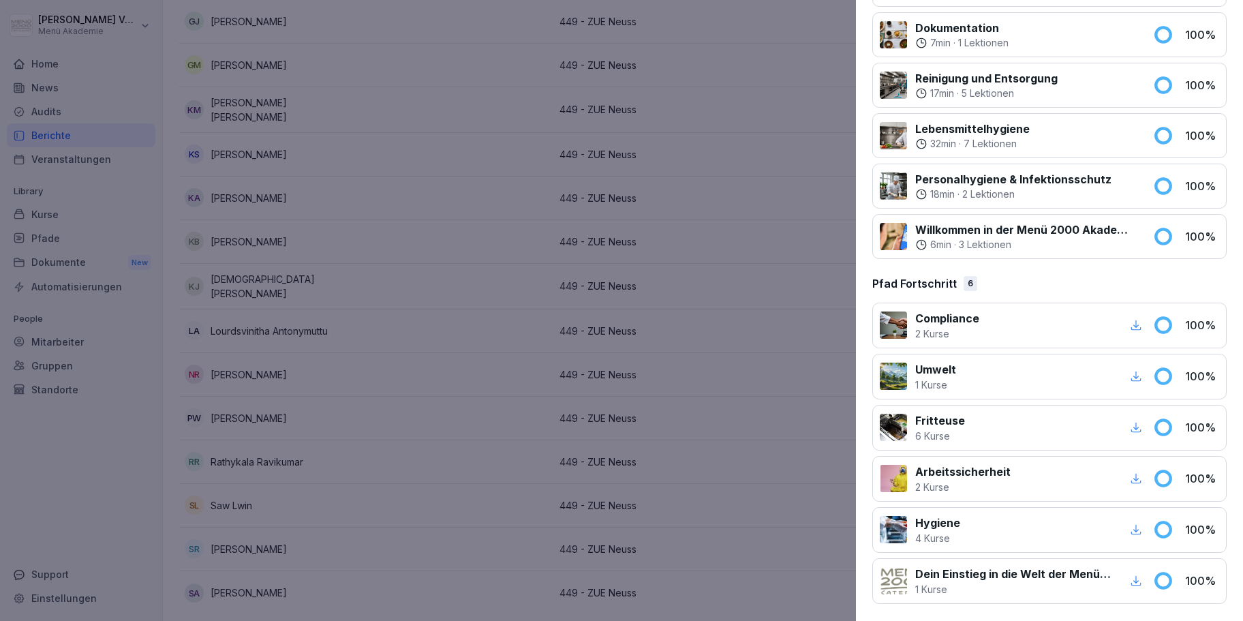
click at [1140, 530] on icon "button" at bounding box center [1136, 530] width 12 height 12
click at [990, 472] on p "Arbeitssicherheit" at bounding box center [963, 472] width 95 height 16
click at [917, 475] on p "Arbeitssicherheit" at bounding box center [963, 472] width 95 height 16
click at [1139, 477] on icon "button" at bounding box center [1136, 478] width 12 height 12
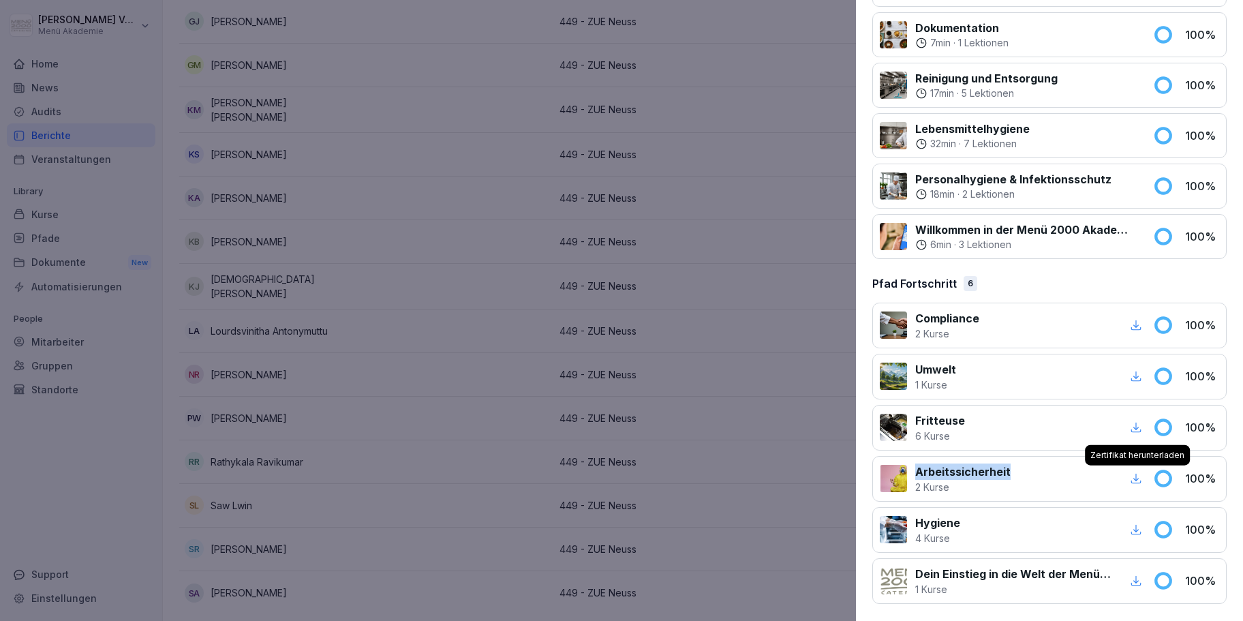
click at [1140, 483] on icon "button" at bounding box center [1136, 478] width 12 height 12
click at [386, 378] on div at bounding box center [621, 310] width 1243 height 621
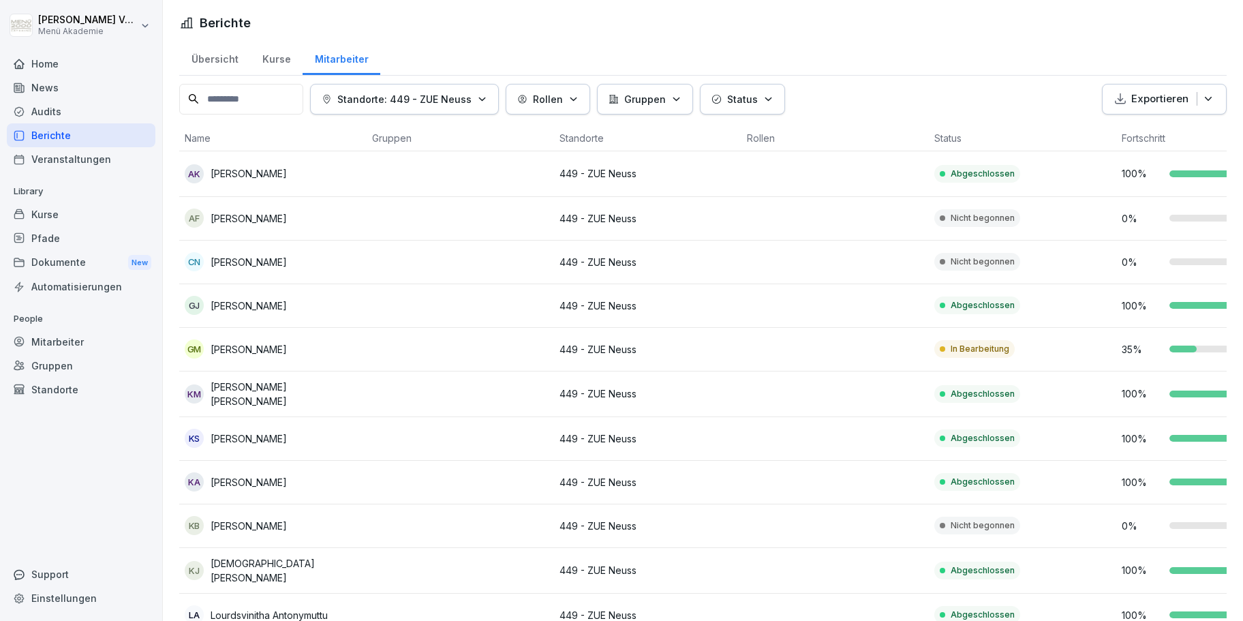
scroll to position [284, 0]
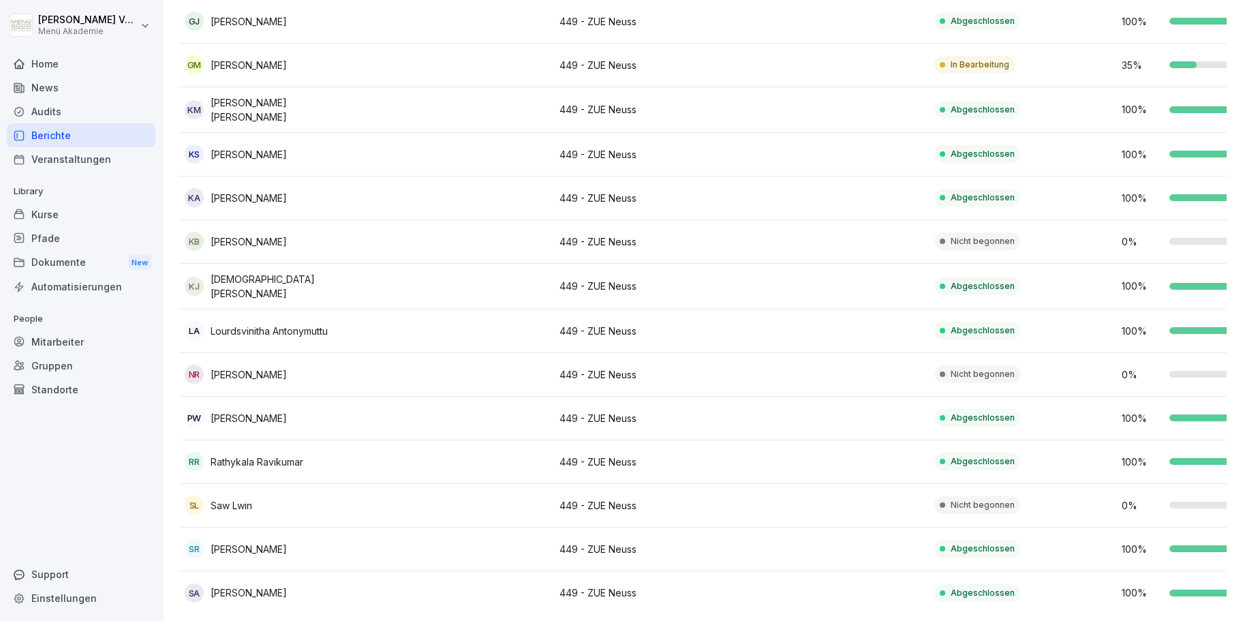
click at [273, 590] on p "[PERSON_NAME]" at bounding box center [249, 593] width 76 height 14
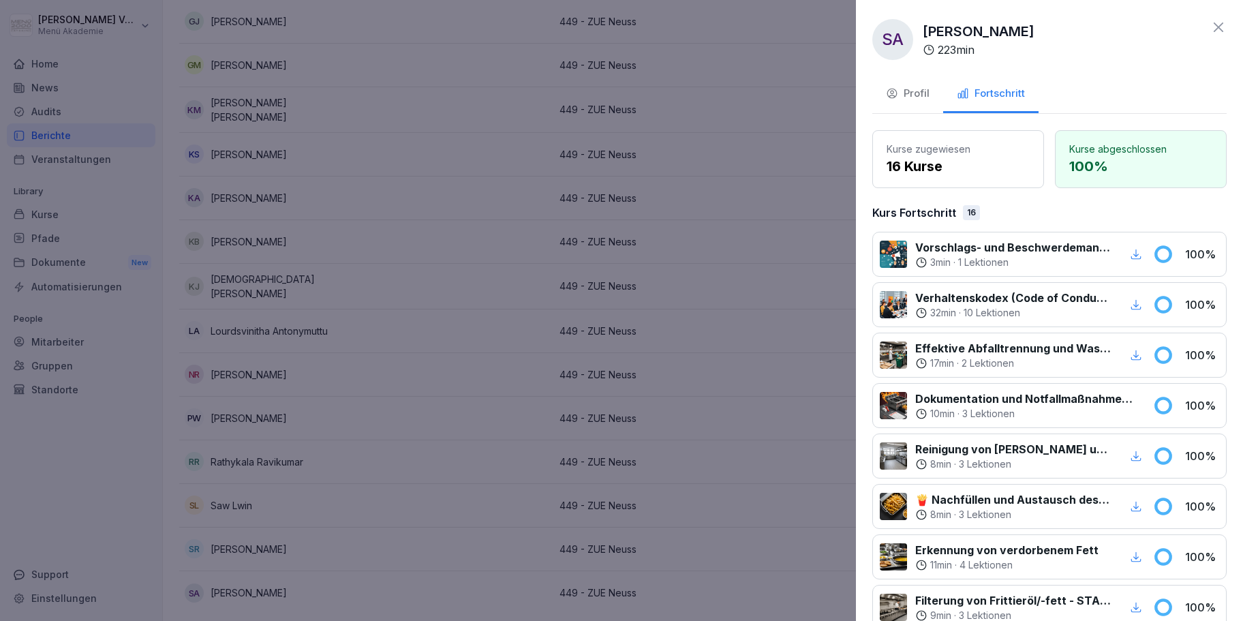
scroll to position [774, 0]
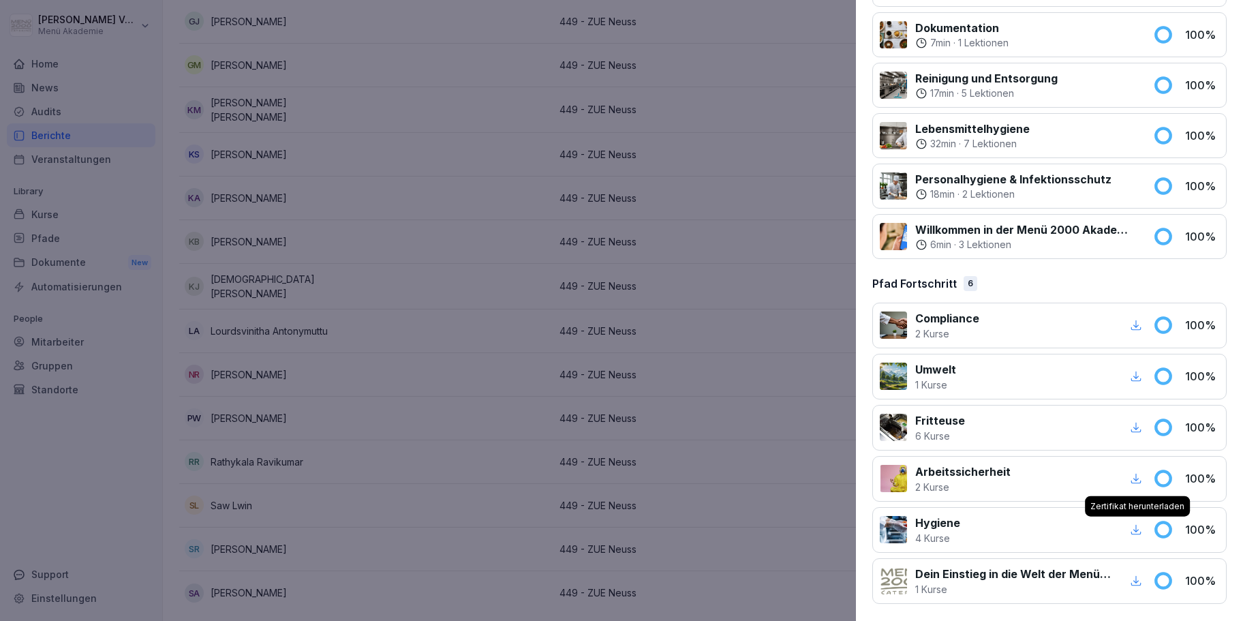
click at [1137, 528] on icon "button" at bounding box center [1136, 530] width 12 height 12
click at [1133, 477] on icon "button" at bounding box center [1136, 478] width 12 height 12
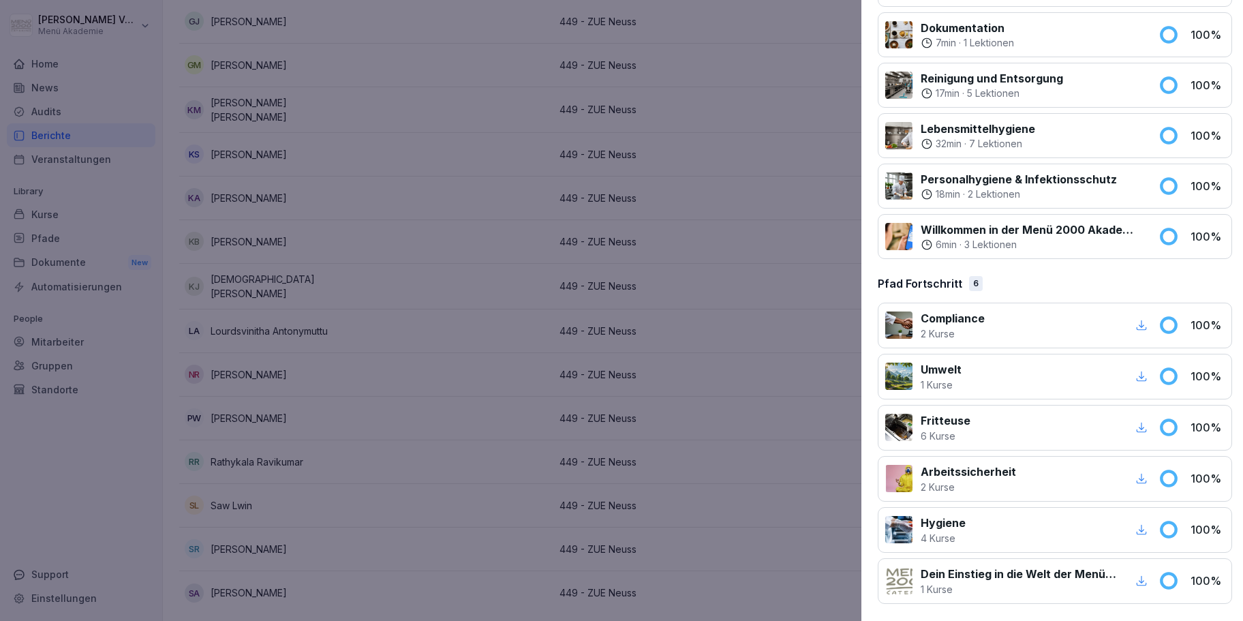
click at [290, 564] on div at bounding box center [621, 310] width 1243 height 621
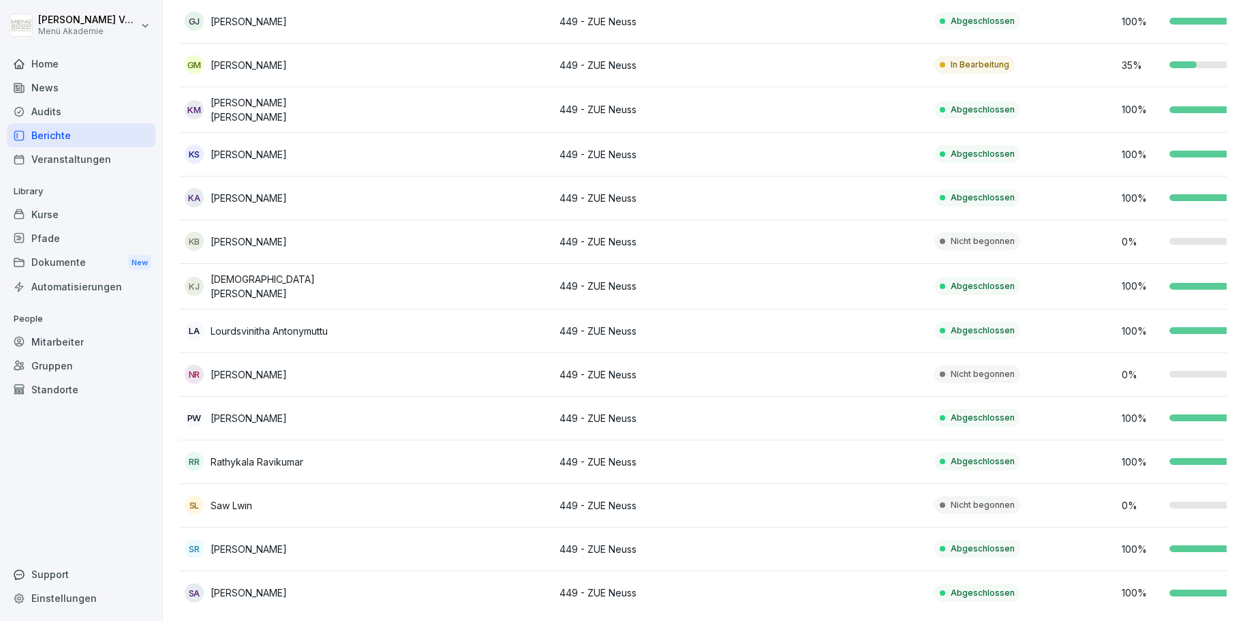
scroll to position [284, 0]
click at [271, 551] on div "SR [PERSON_NAME]" at bounding box center [273, 548] width 177 height 19
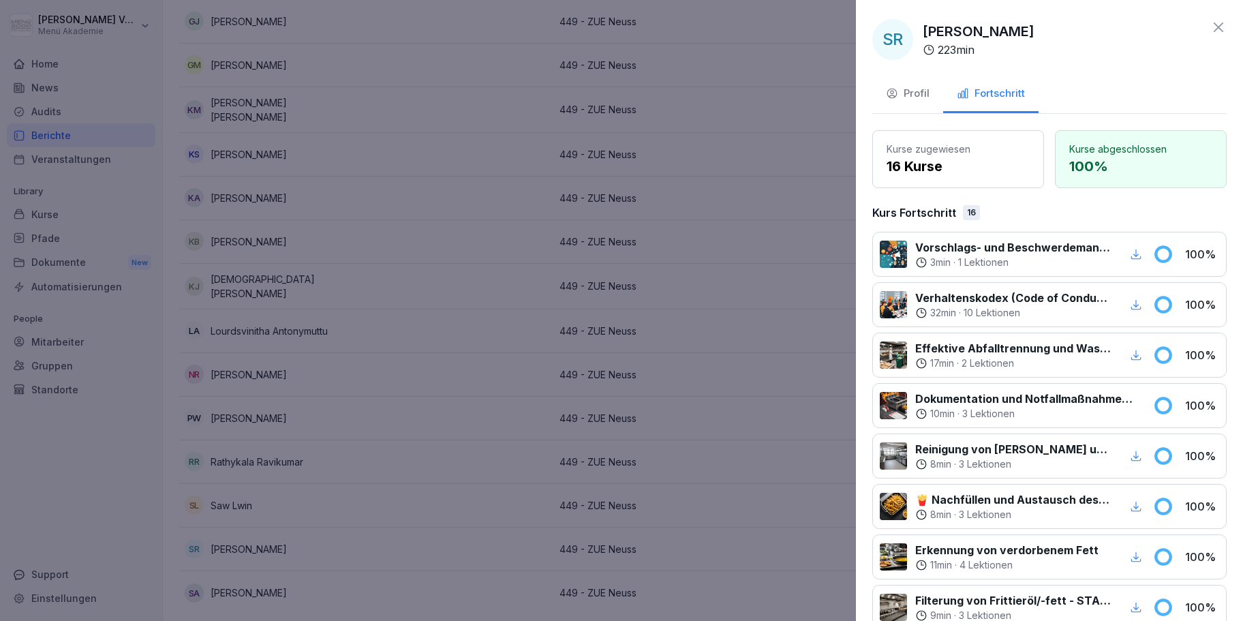
scroll to position [774, 0]
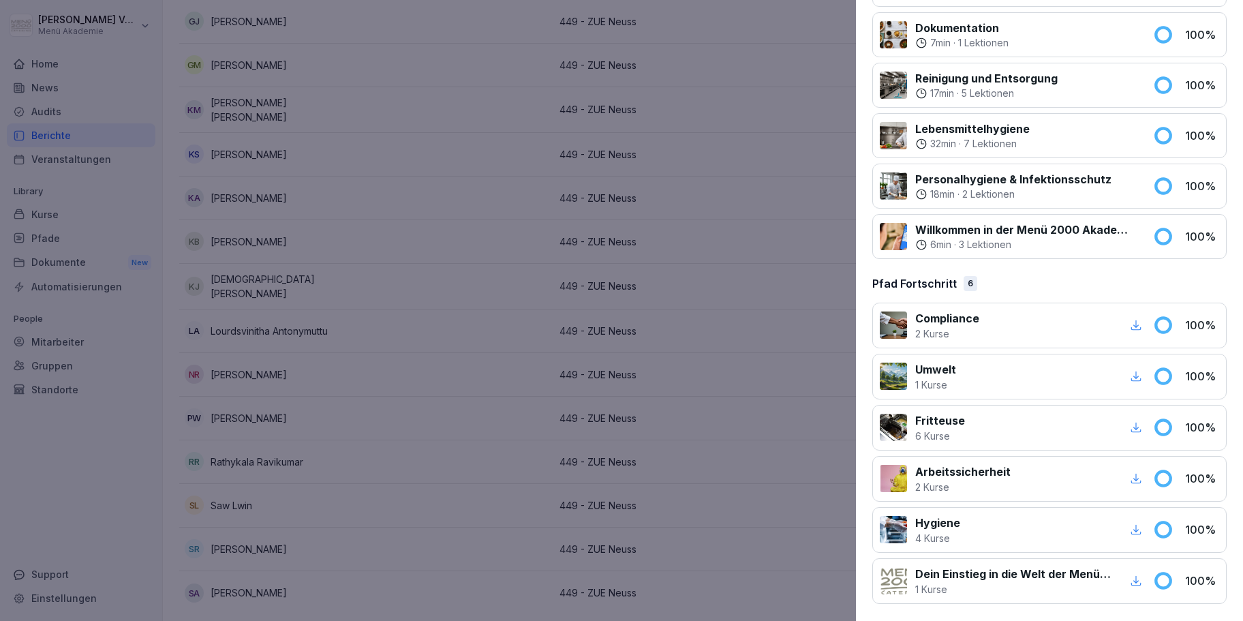
click at [1135, 528] on icon "button" at bounding box center [1136, 530] width 12 height 12
click at [1136, 479] on icon "button" at bounding box center [1137, 479] width 10 height 10
click at [819, 271] on div at bounding box center [621, 310] width 1243 height 621
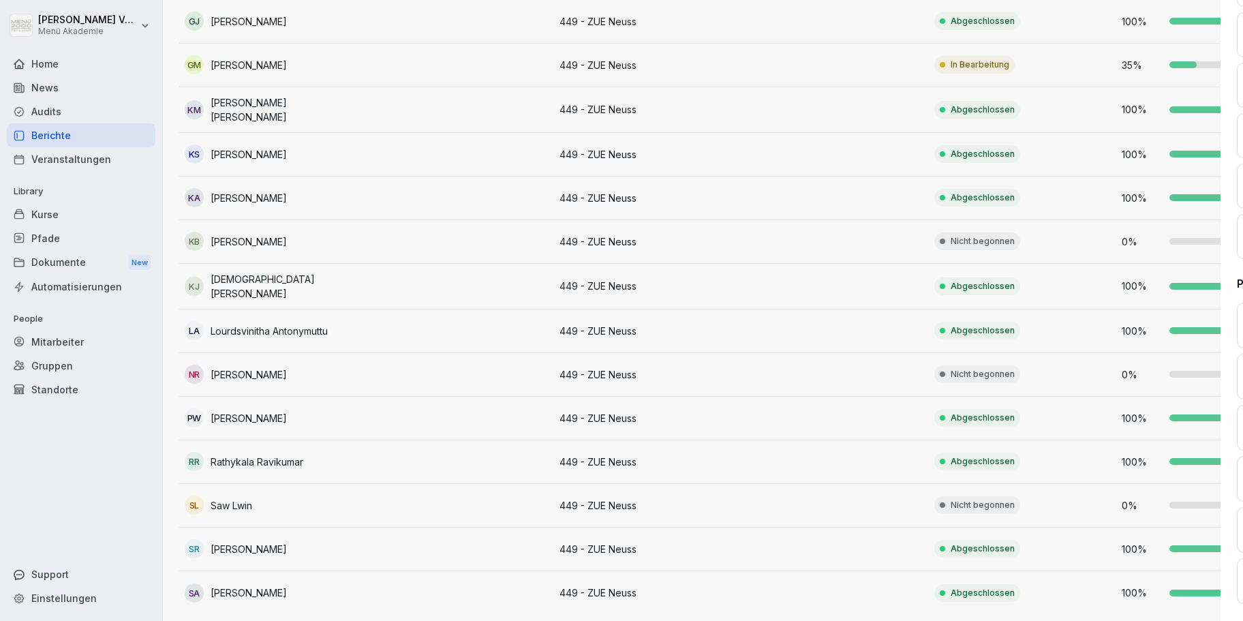
scroll to position [284, 0]
click at [231, 498] on p "Saw Lwin" at bounding box center [232, 505] width 42 height 14
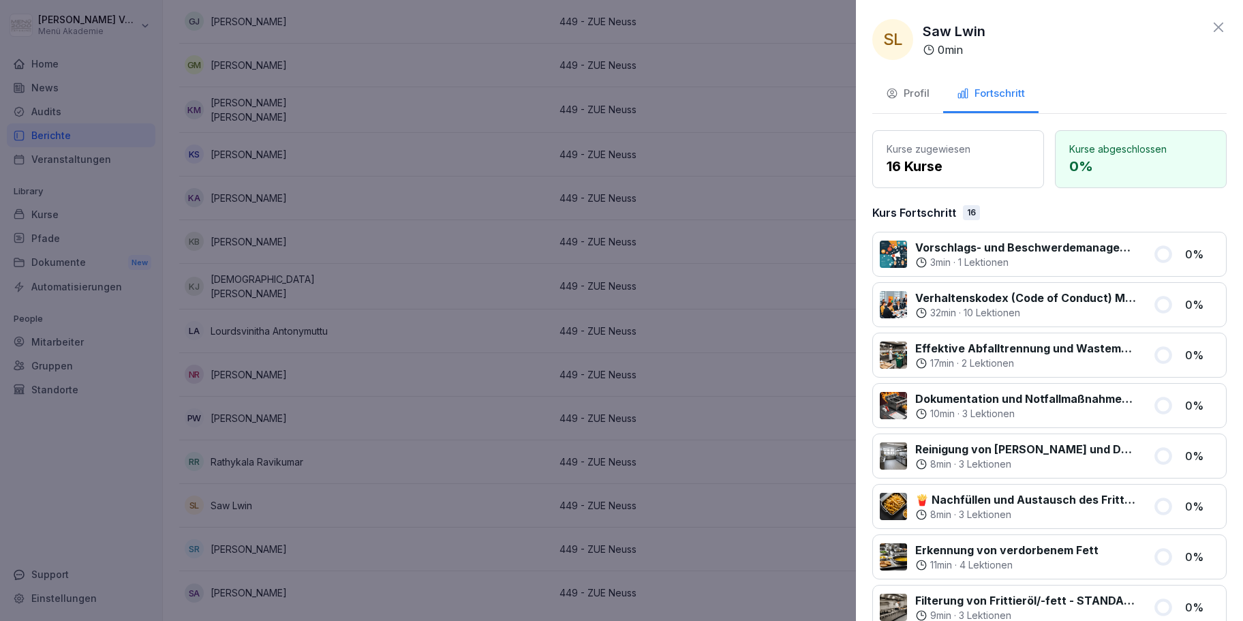
scroll to position [774, 0]
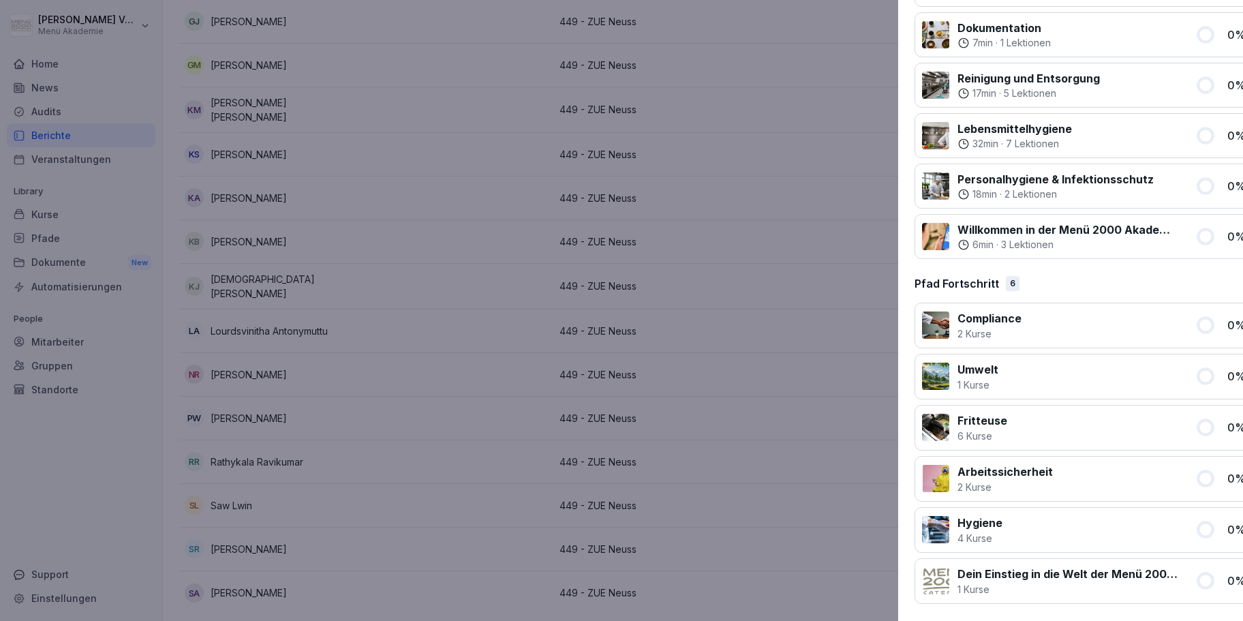
click at [735, 305] on div at bounding box center [621, 310] width 1243 height 621
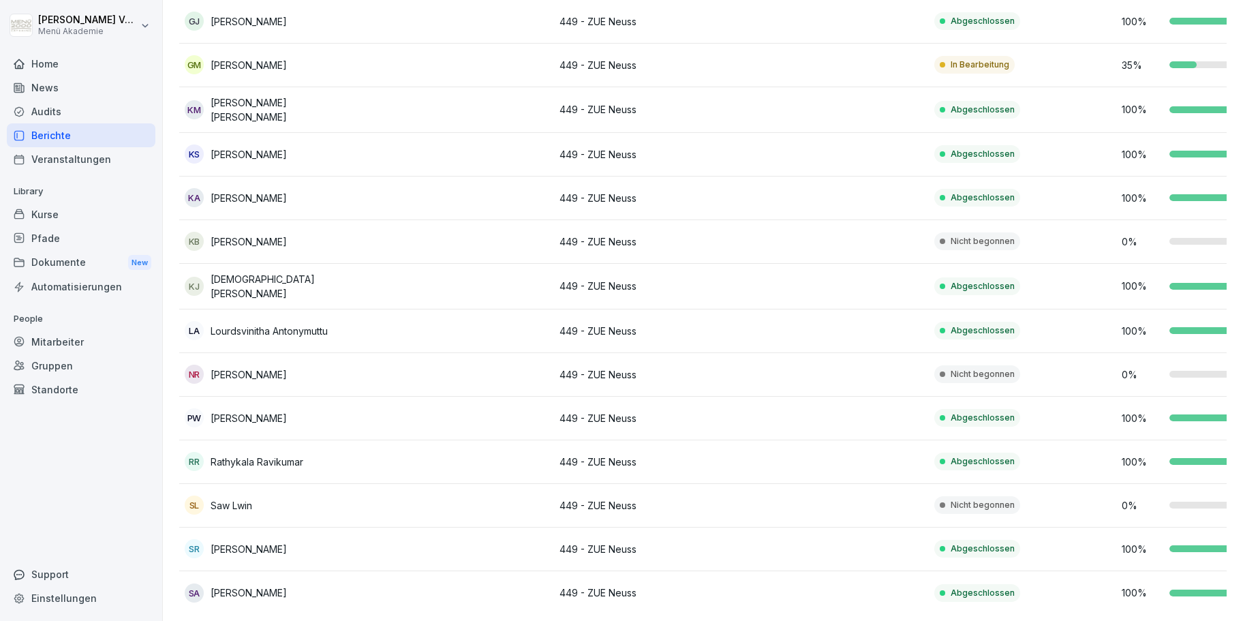
scroll to position [284, 0]
click at [260, 457] on p "Rathykala Ravikumar" at bounding box center [257, 462] width 93 height 14
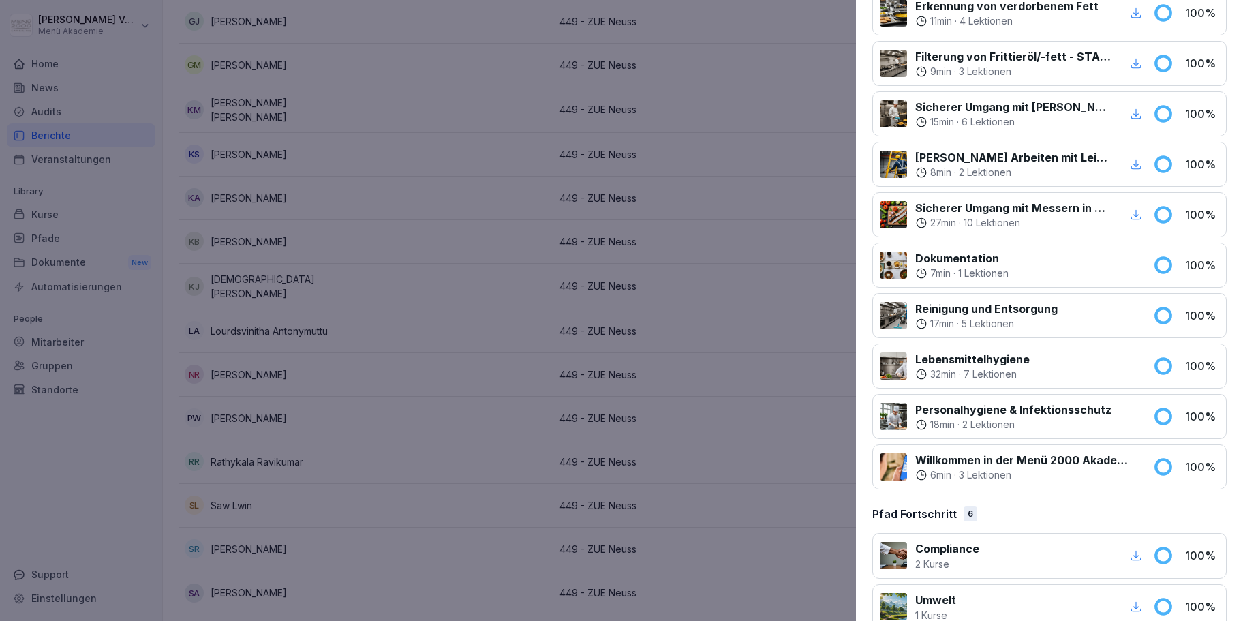
scroll to position [774, 0]
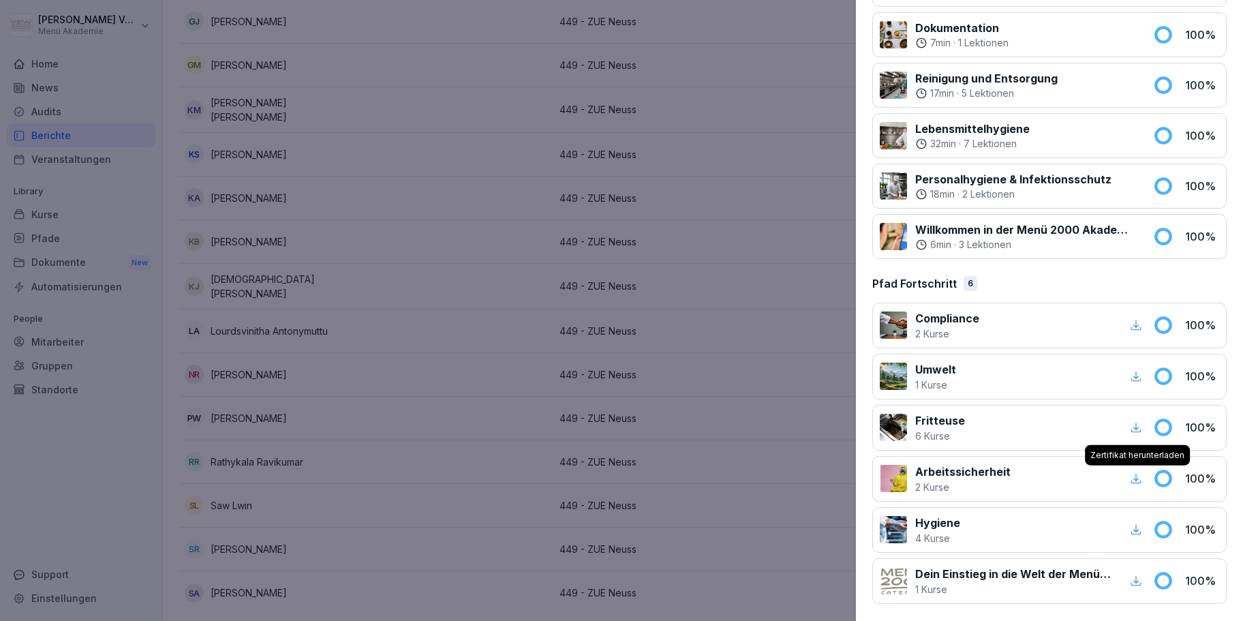
click at [1137, 478] on icon "button" at bounding box center [1137, 479] width 10 height 10
click at [1135, 532] on icon "button" at bounding box center [1137, 530] width 10 height 10
click at [594, 344] on div at bounding box center [621, 310] width 1243 height 621
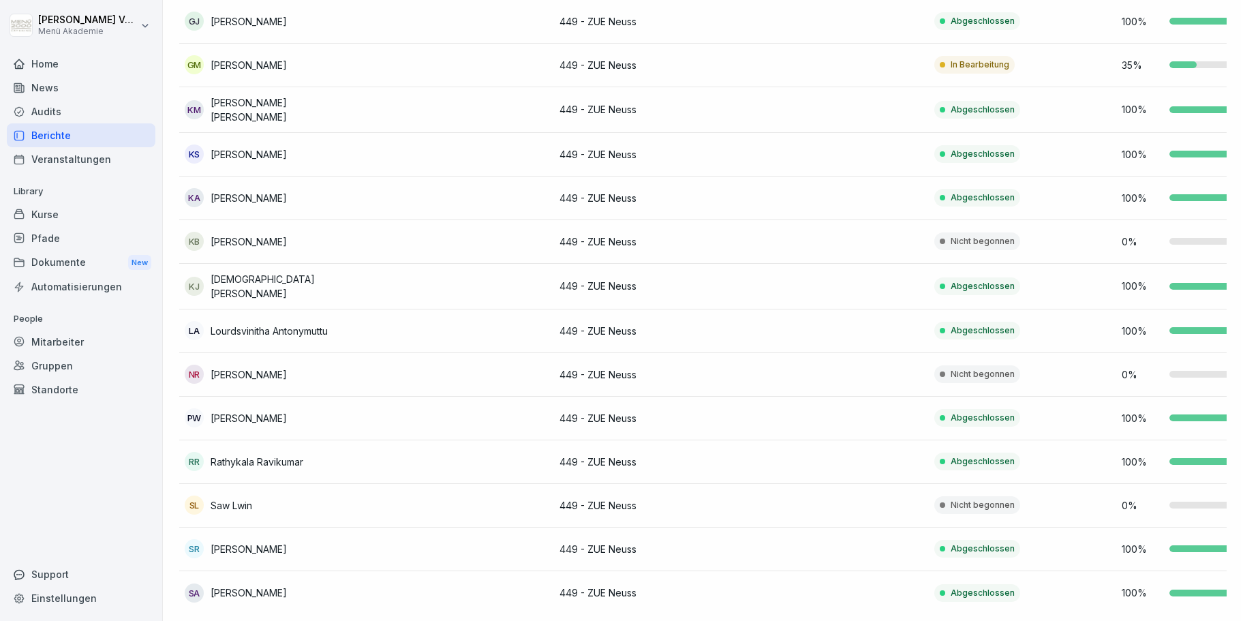
scroll to position [284, 0]
click at [284, 324] on p "Lourdsvinitha Antonymuttu" at bounding box center [269, 331] width 117 height 14
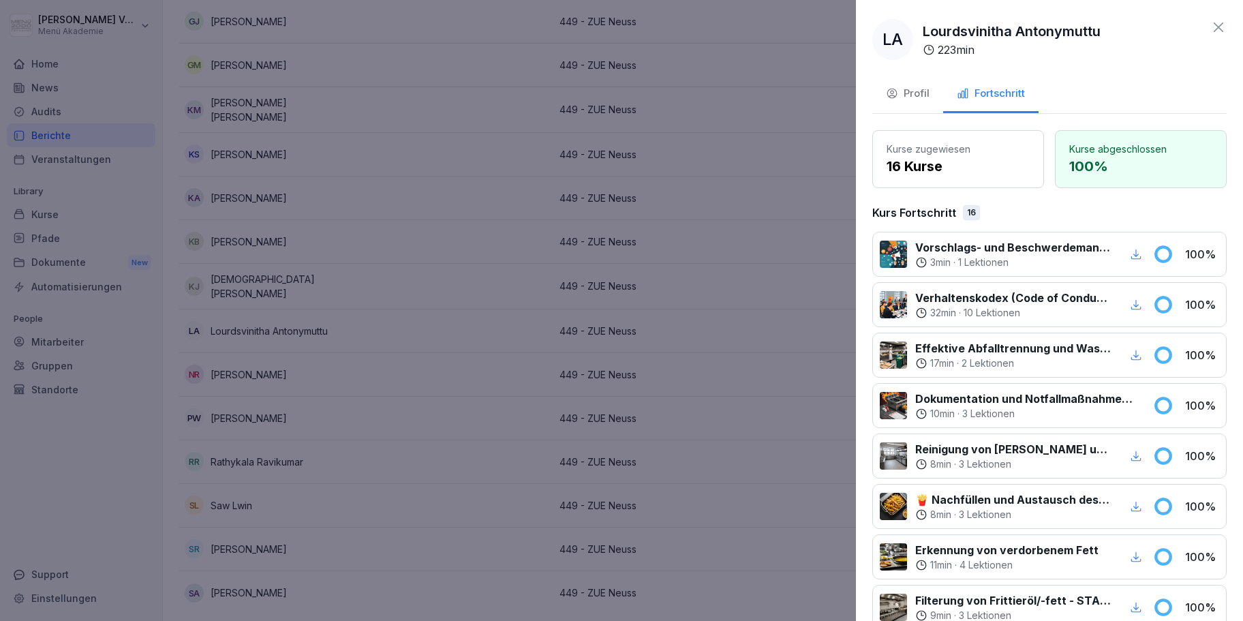
scroll to position [774, 0]
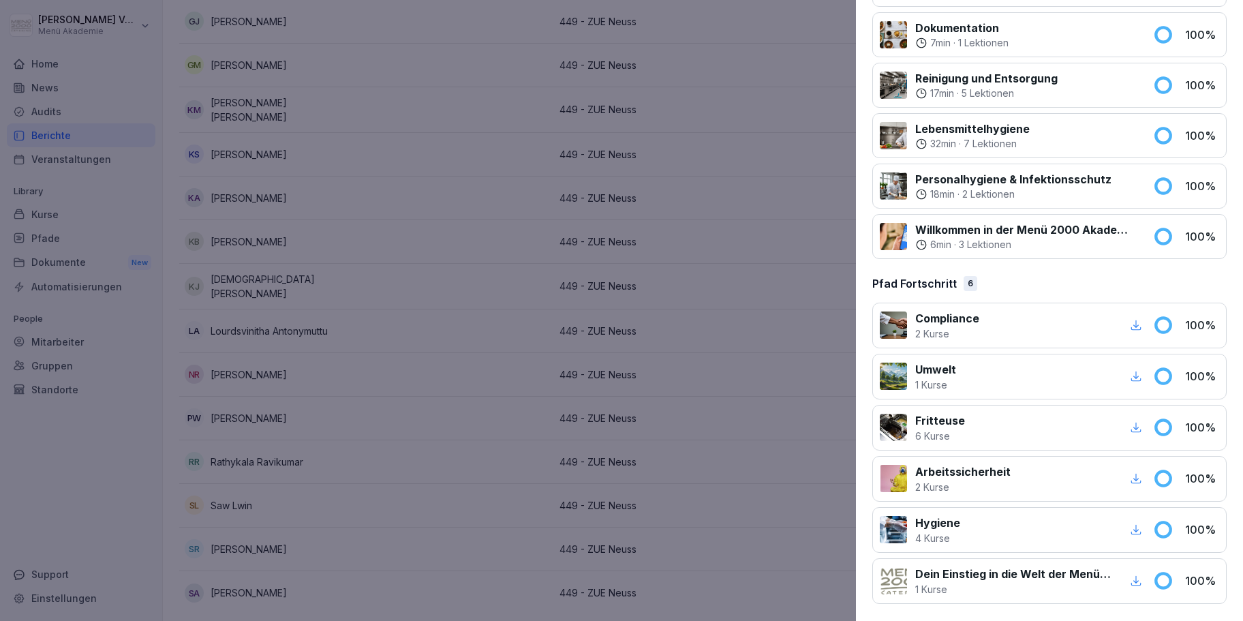
click at [1136, 479] on icon "button" at bounding box center [1137, 479] width 10 height 10
